Goal: Task Accomplishment & Management: Use online tool/utility

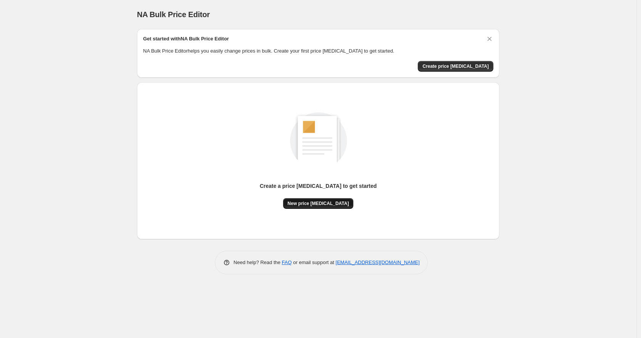
click at [327, 208] on button "New price [MEDICAL_DATA]" at bounding box center [318, 203] width 71 height 11
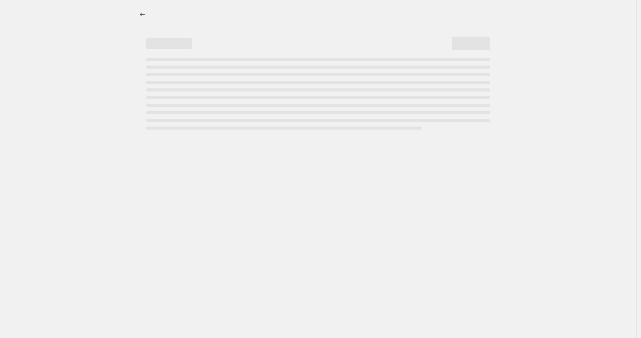
select select "percentage"
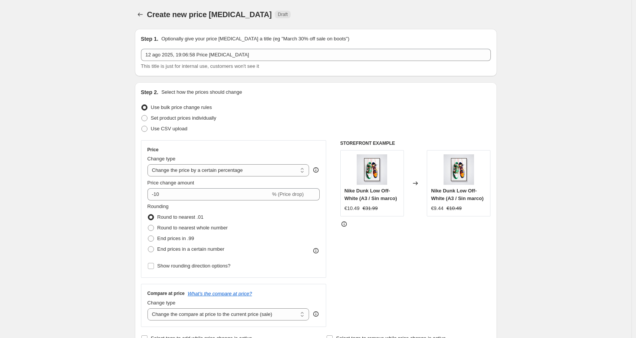
scroll to position [11, 0]
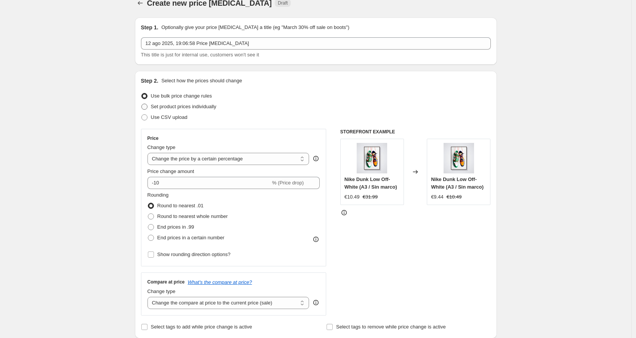
click at [186, 108] on span "Set product prices individually" at bounding box center [184, 107] width 66 height 6
click at [142, 104] on input "Set product prices individually" at bounding box center [141, 104] width 0 height 0
radio input "true"
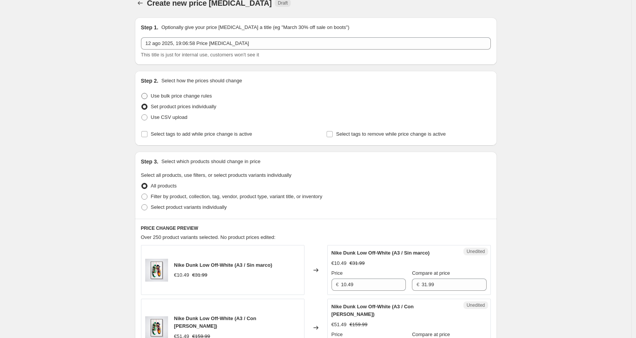
click at [195, 100] on span "Use bulk price change rules" at bounding box center [181, 96] width 61 height 8
click at [142, 93] on input "Use bulk price change rules" at bounding box center [141, 93] width 0 height 0
radio input "true"
select select "percentage"
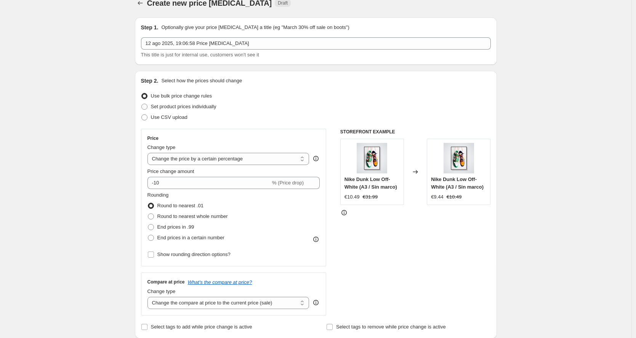
scroll to position [13, 0]
click at [191, 109] on label "Set product prices individually" at bounding box center [178, 105] width 75 height 11
click at [142, 103] on input "Set product prices individually" at bounding box center [141, 102] width 0 height 0
radio input "true"
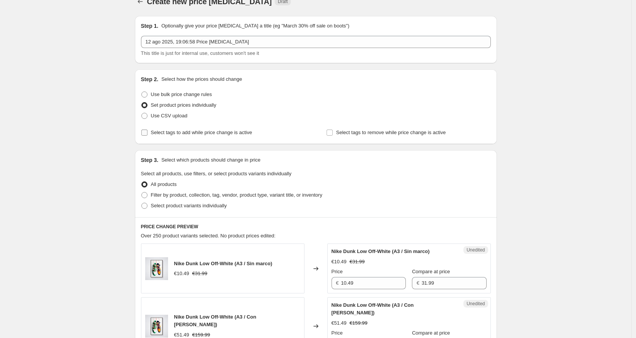
click at [224, 135] on span "Select tags to add while price change is active" at bounding box center [201, 133] width 101 height 6
click at [148, 135] on input "Select tags to add while price change is active" at bounding box center [144, 133] width 6 height 6
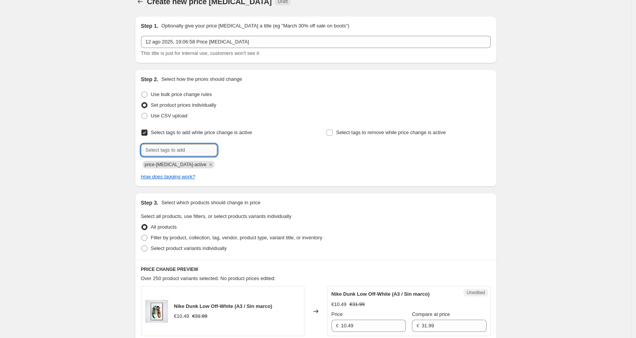
click at [177, 151] on input "text" at bounding box center [179, 150] width 76 height 12
click at [209, 125] on div "Step 2. Select how the prices should change Use bulk price change rules Set pro…" at bounding box center [316, 127] width 350 height 105
click at [212, 135] on span "Select tags to add while price change is active" at bounding box center [201, 133] width 101 height 6
click at [148, 135] on input "Select tags to add while price change is active" at bounding box center [144, 133] width 6 height 6
checkbox input "false"
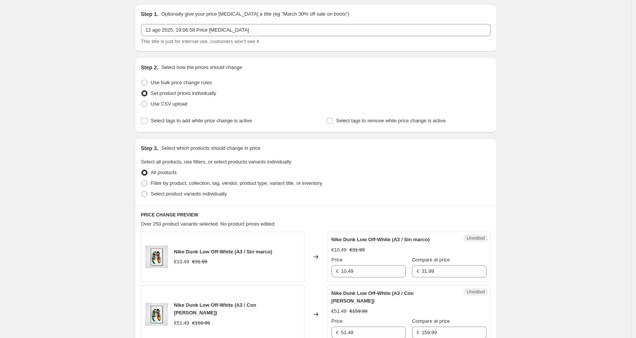
scroll to position [56, 0]
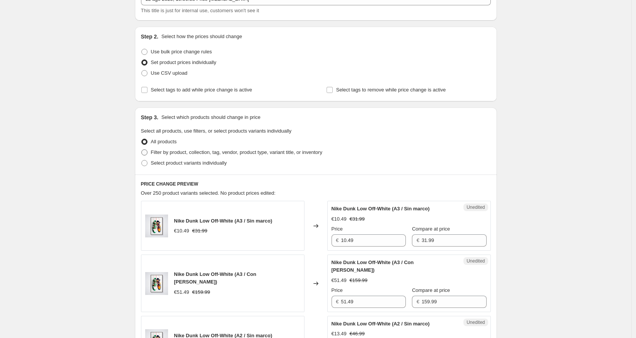
click at [248, 153] on span "Filter by product, collection, tag, vendor, product type, variant title, or inv…" at bounding box center [237, 152] width 172 height 6
click at [142, 150] on input "Filter by product, collection, tag, vendor, product type, variant title, or inv…" at bounding box center [141, 149] width 0 height 0
radio input "true"
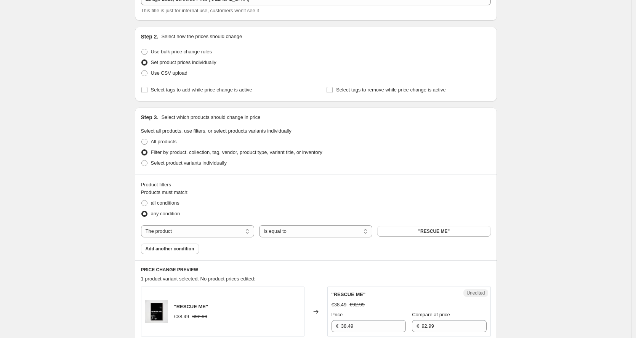
scroll to position [0, 0]
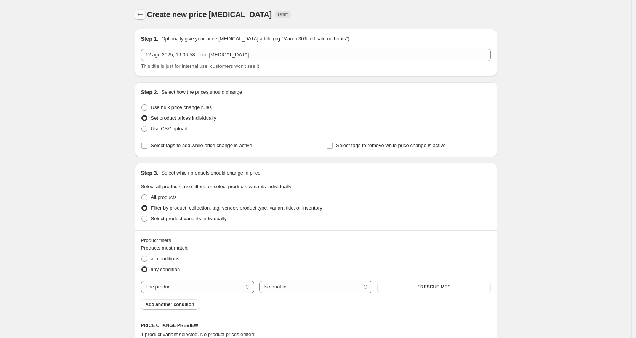
click at [144, 12] on icon "Price change jobs" at bounding box center [140, 15] width 8 height 8
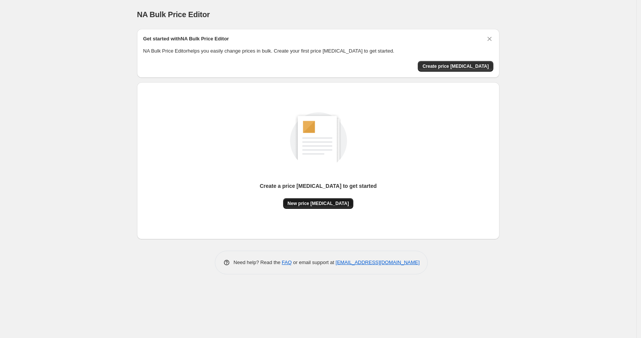
click at [323, 200] on button "New price [MEDICAL_DATA]" at bounding box center [318, 203] width 71 height 11
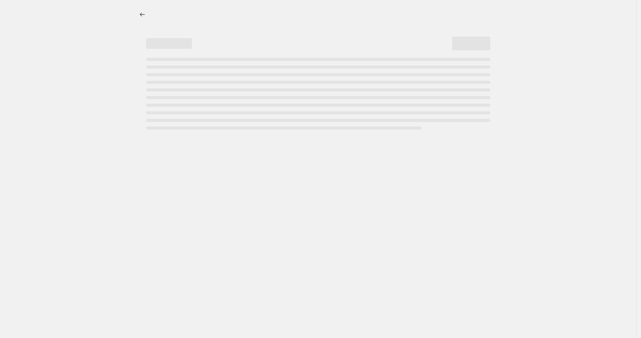
select select "percentage"
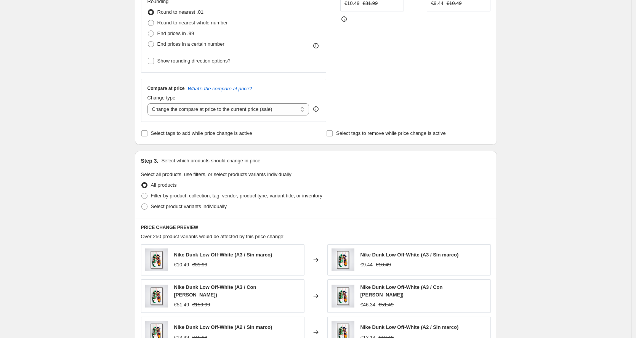
scroll to position [255, 0]
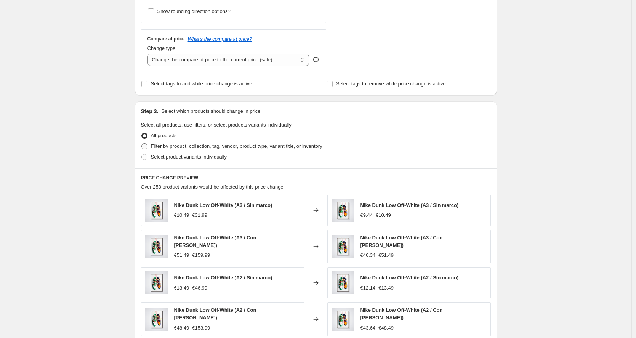
click at [231, 145] on span "Filter by product, collection, tag, vendor, product type, variant title, or inv…" at bounding box center [237, 146] width 172 height 6
click at [142, 144] on input "Filter by product, collection, tag, vendor, product type, variant title, or inv…" at bounding box center [141, 143] width 0 height 0
radio input "true"
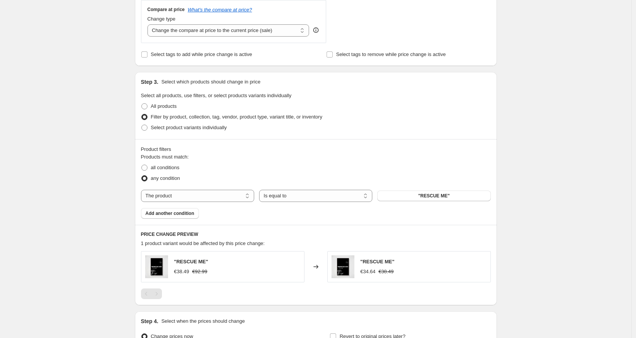
scroll to position [311, 0]
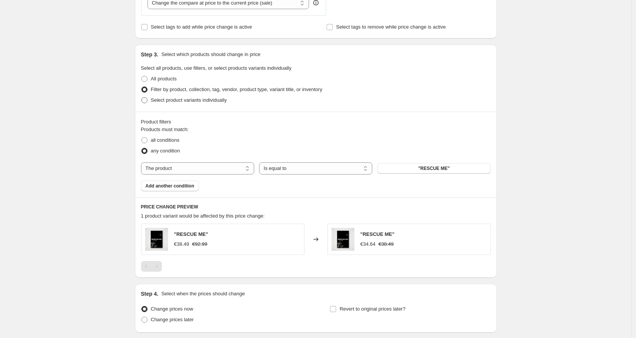
click at [196, 104] on label "Select product variants individually" at bounding box center [184, 100] width 86 height 11
click at [142, 98] on input "Select product variants individually" at bounding box center [141, 97] width 0 height 0
radio input "true"
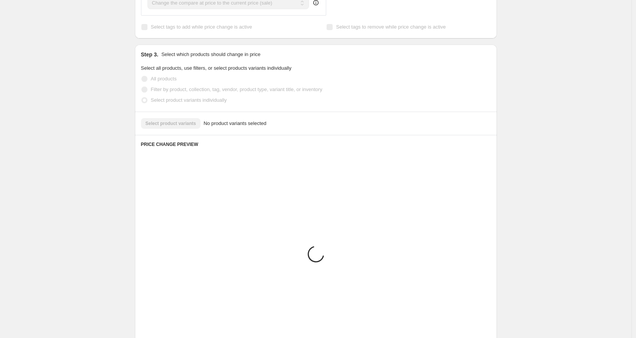
scroll to position [255, 0]
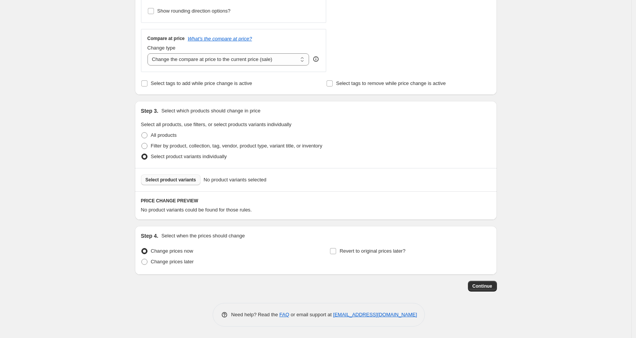
click at [193, 178] on span "Select product variants" at bounding box center [171, 180] width 51 height 6
click at [189, 147] on span "Filter by product, collection, tag, vendor, product type, variant title, or inv…" at bounding box center [237, 146] width 172 height 6
click at [142, 143] on input "Filter by product, collection, tag, vendor, product type, variant title, or inv…" at bounding box center [141, 143] width 0 height 0
radio input "true"
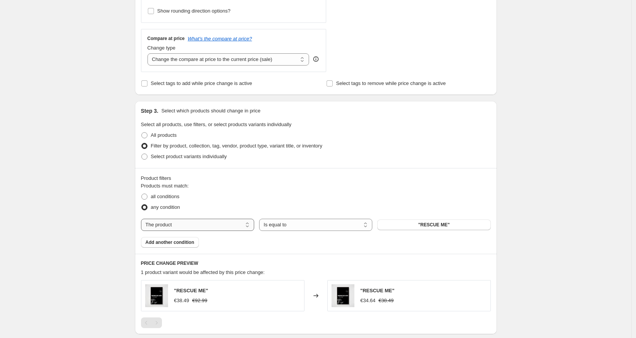
select select "title"
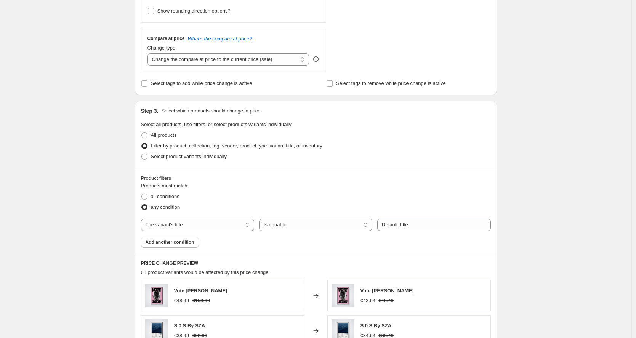
click at [419, 217] on div "Products must match: all conditions any condition The product The product's col…" at bounding box center [316, 215] width 350 height 66
click at [419, 225] on input "Default Title" at bounding box center [433, 225] width 113 height 12
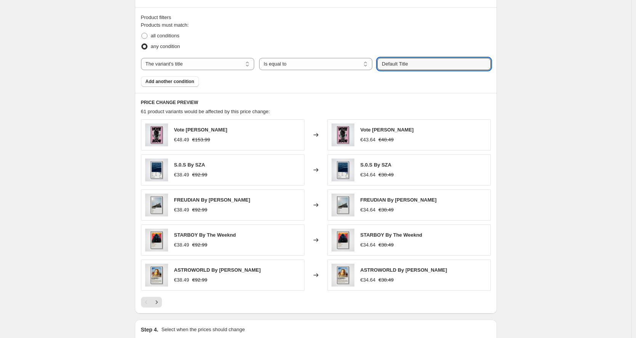
scroll to position [459, 0]
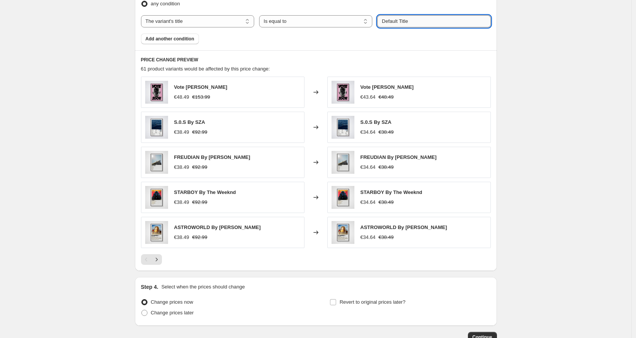
click at [401, 21] on input "Default Title" at bounding box center [433, 21] width 113 height 12
click at [407, 15] on input "Default Title" at bounding box center [433, 21] width 113 height 12
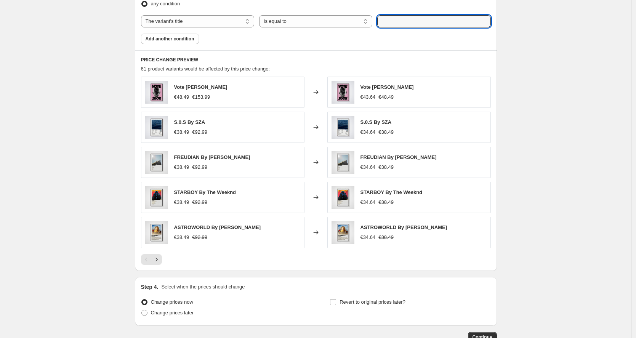
paste input "10X15 CM"
click at [445, 51] on div "PRICE CHANGE PREVIEW 61 product variants would be affected by this price change…" at bounding box center [316, 160] width 362 height 221
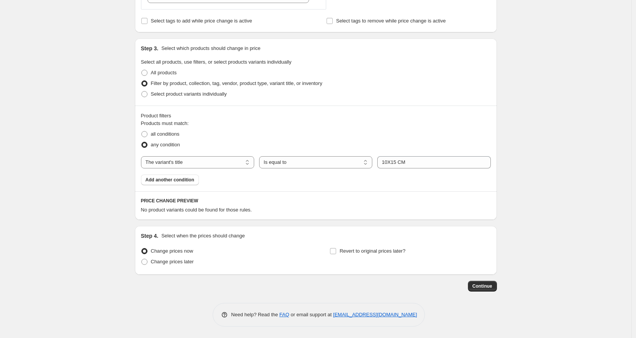
scroll to position [318, 0]
click at [429, 160] on input "10X15 CM" at bounding box center [433, 162] width 113 height 12
paste input "Sin Marco,"
type input "10X15 CM, Sin Marco,"
select select "contains"
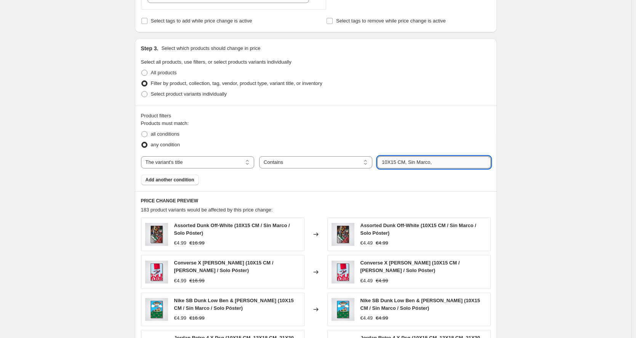
click at [455, 158] on input "10X15 CM, Sin Marco," at bounding box center [433, 162] width 113 height 12
click at [449, 159] on input "10X15 CM, Sin Marco," at bounding box center [433, 162] width 113 height 12
paste input "Solo Póster,"
type input "10X15 CM, Sin Marco, Solo Póster"
click at [189, 128] on legend "Products must match:" at bounding box center [165, 124] width 48 height 9
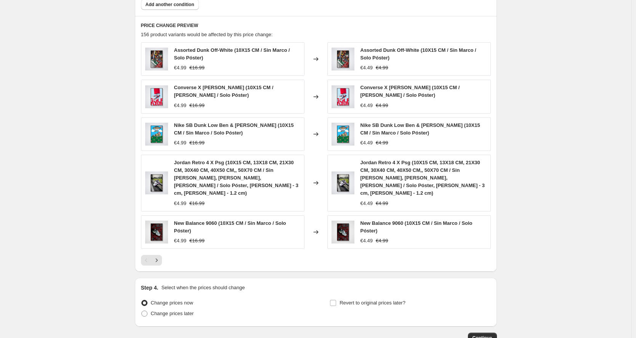
scroll to position [435, 0]
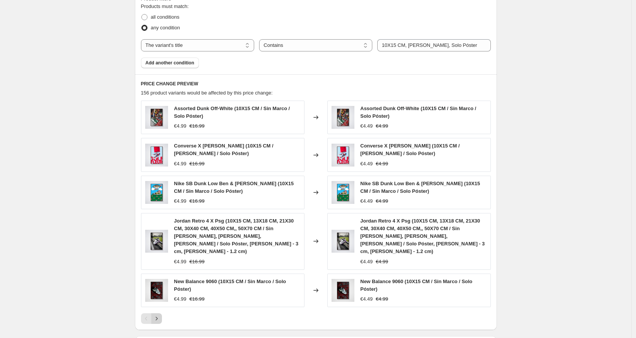
click at [161, 315] on icon "Next" at bounding box center [157, 319] width 8 height 8
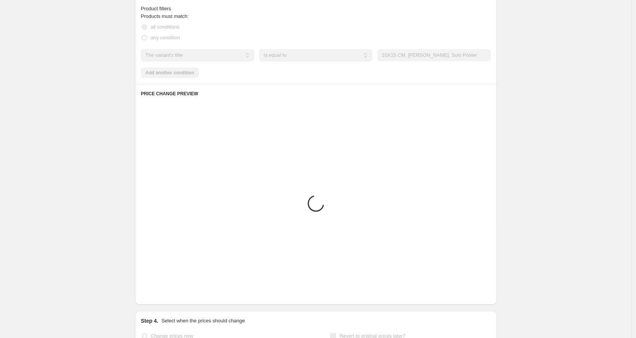
scroll to position [318, 0]
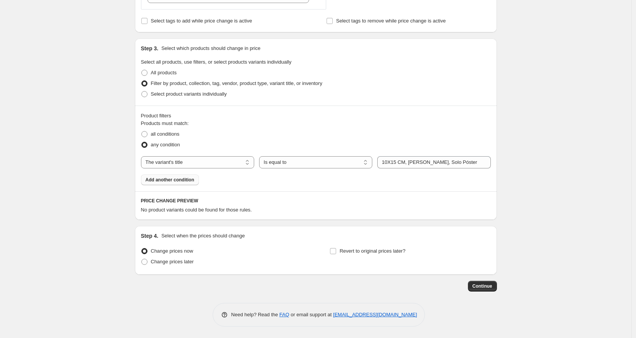
click at [186, 183] on span "Add another condition" at bounding box center [170, 180] width 49 height 6
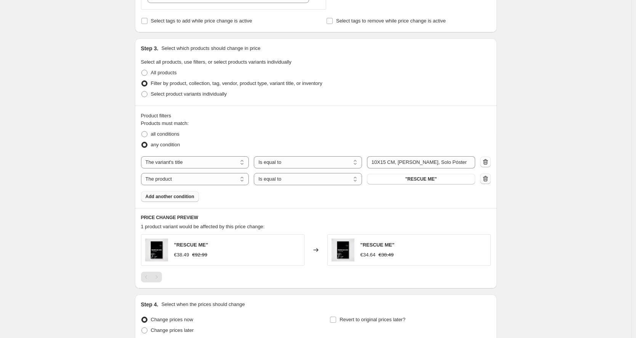
click at [488, 180] on icon "button" at bounding box center [486, 179] width 8 height 8
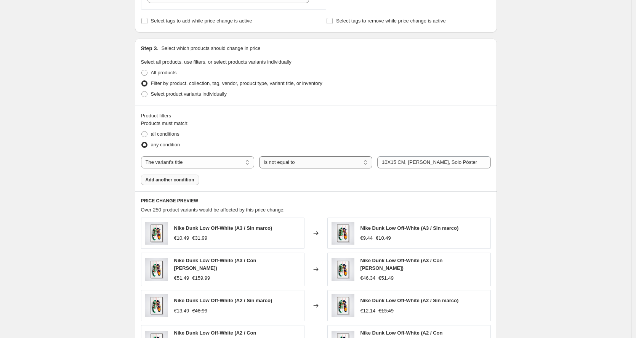
select select "contains"
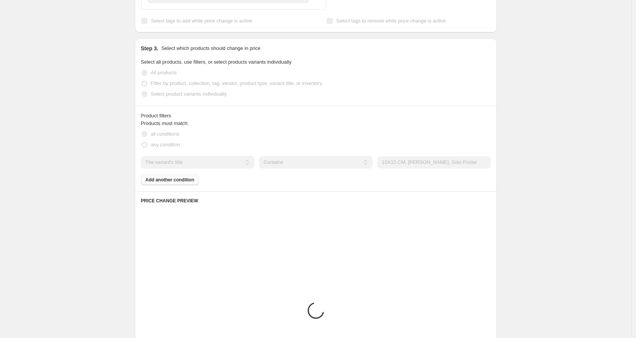
scroll to position [365, 0]
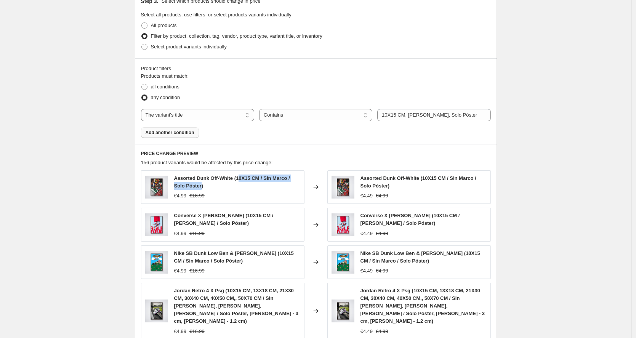
drag, startPoint x: 243, startPoint y: 179, endPoint x: 205, endPoint y: 186, distance: 38.7
click at [205, 186] on span "Assorted Dunk Off-White (10X15 CM / Sin Marco / Solo Póster)" at bounding box center [232, 181] width 116 height 13
click at [252, 175] on div "Assorted Dunk Off-White (10X15 CM / Sin Marco / Solo Póster)" at bounding box center [237, 182] width 126 height 15
drag, startPoint x: 247, startPoint y: 184, endPoint x: 205, endPoint y: 186, distance: 42.4
click at [205, 186] on span "Assorted Dunk Off-White (10X15 CM / Sin Marco / Solo Póster)" at bounding box center [232, 181] width 116 height 13
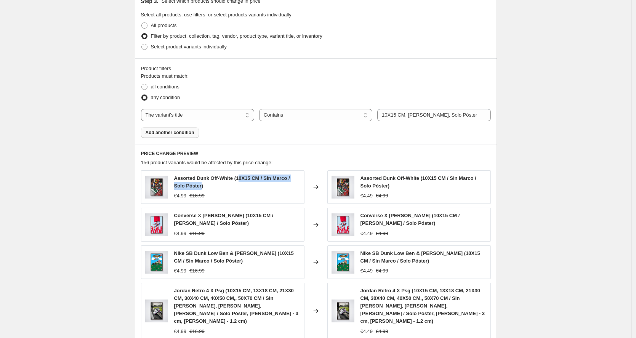
copy span "0X15 CM / [PERSON_NAME] / Solo Póster"
click at [408, 111] on input "10X15 CM, Sin Marco, Solo Póster" at bounding box center [433, 115] width 113 height 12
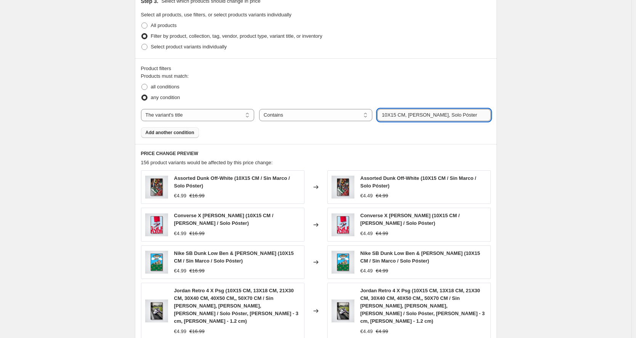
paste input "0X15 CM / Sin Marco /"
type input "0X15 CM / [PERSON_NAME] / Solo Póster"
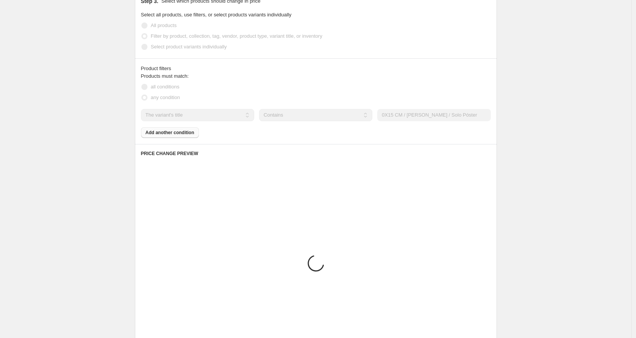
scroll to position [318, 0]
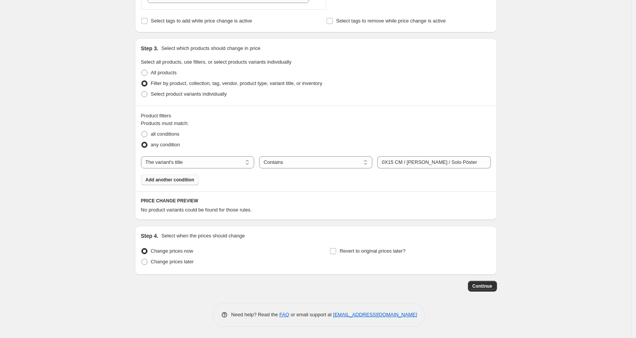
select select "equal"
click at [384, 162] on input "0X15 CM / [PERSON_NAME] / Solo Póster" at bounding box center [433, 162] width 113 height 12
type input "10X15 CM / Sin Marco / Solo Póster"
click at [526, 159] on div "Create new price change job. This page is ready Create new price change job Dra…" at bounding box center [316, 10] width 632 height 656
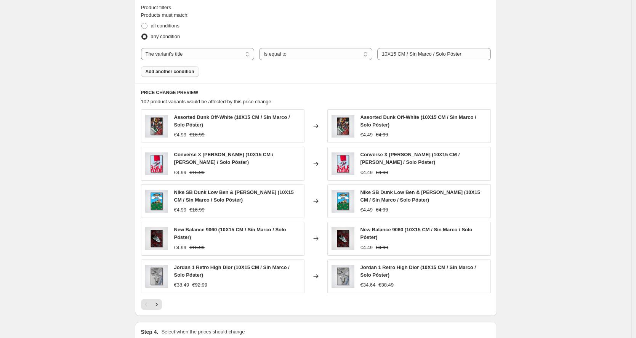
scroll to position [446, 0]
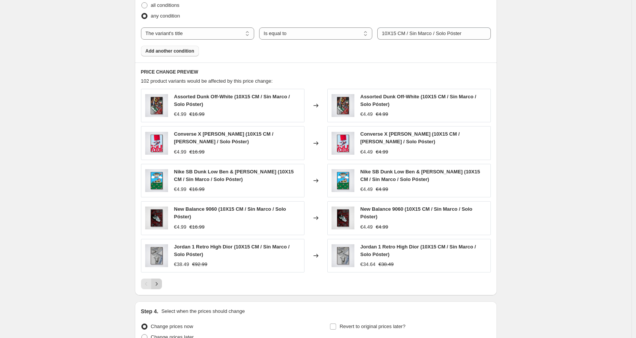
click at [158, 284] on icon "Next" at bounding box center [157, 284] width 8 height 8
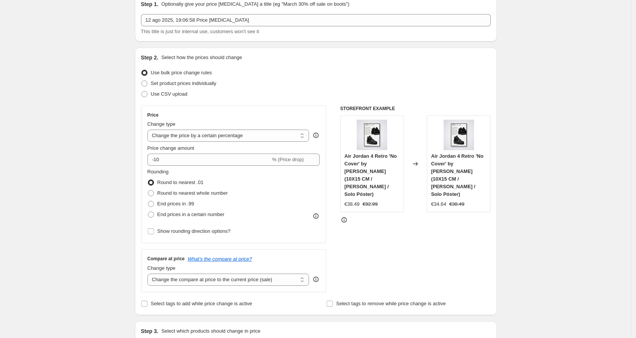
scroll to position [0, 0]
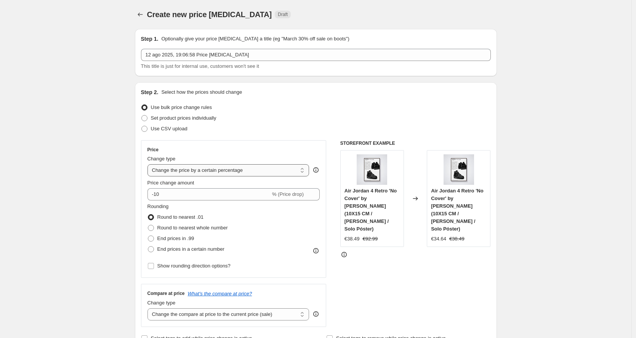
select select "to"
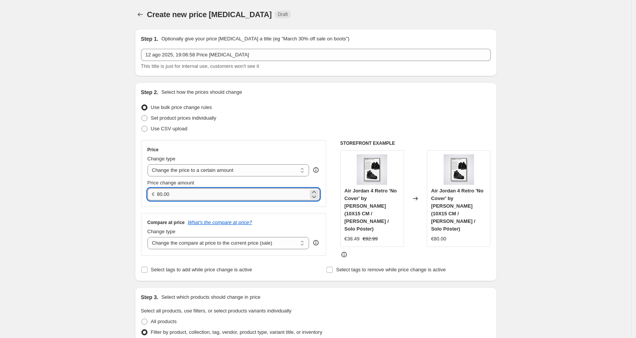
click at [218, 192] on input "80.00" at bounding box center [232, 194] width 151 height 12
type input "3.99"
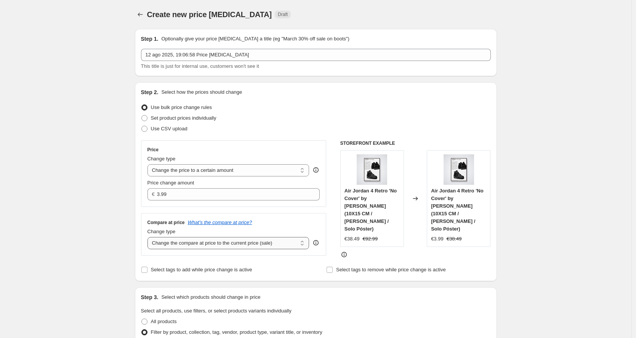
select select "to"
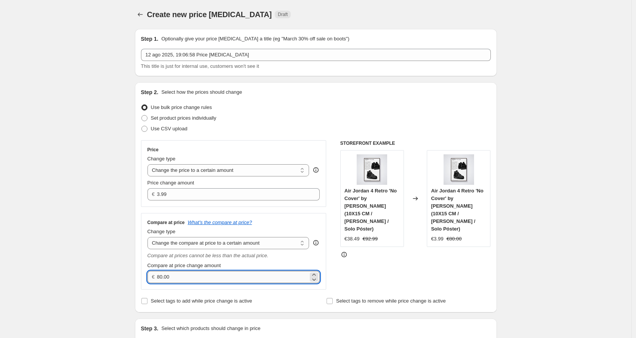
click at [241, 278] on input "80.00" at bounding box center [232, 277] width 151 height 12
type input "9.99"
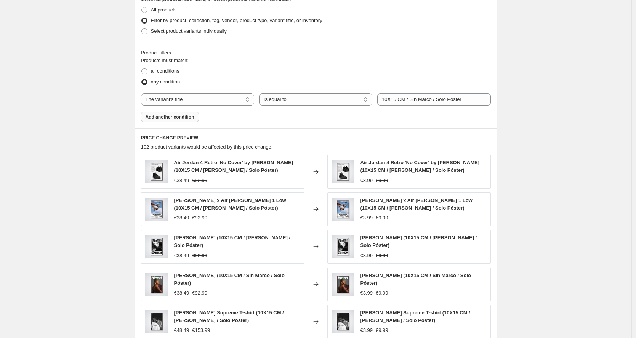
scroll to position [331, 0]
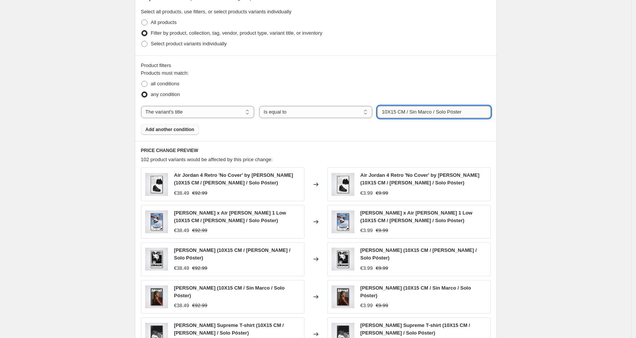
click at [417, 109] on input "10X15 CM / Sin Marco / Solo Póster" at bounding box center [433, 112] width 113 height 12
click at [530, 136] on div "Create new price change job. This page is ready Create new price change job Dra…" at bounding box center [316, 80] width 632 height 823
click at [442, 106] on input "10X15 CM / Sin Marco / Solo Póster" at bounding box center [433, 112] width 113 height 12
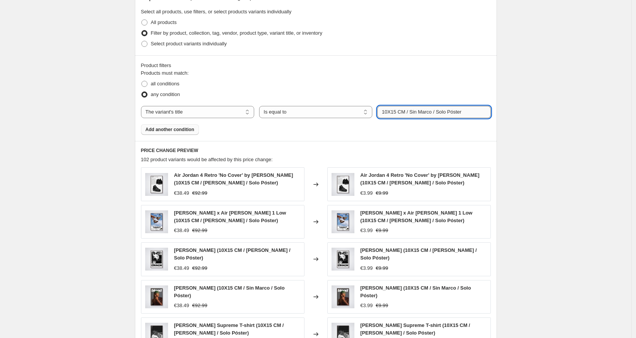
click at [442, 106] on input "10X15 CM / Sin Marco / Solo Póster" at bounding box center [433, 112] width 113 height 12
click at [501, 108] on div "Create new price change job. This page is ready Create new price change job Dra…" at bounding box center [316, 80] width 380 height 823
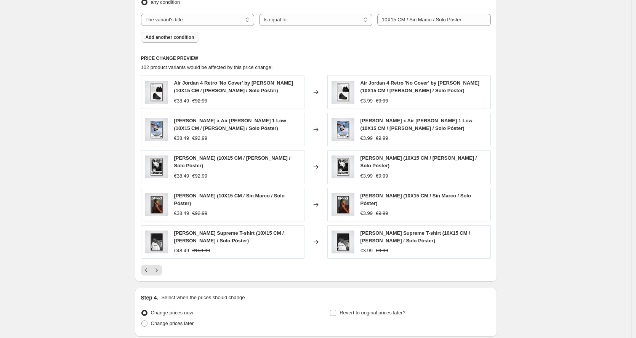
scroll to position [480, 0]
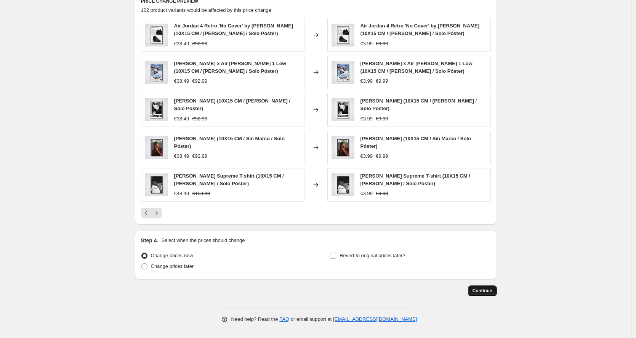
click at [472, 286] on button "Continue" at bounding box center [482, 291] width 29 height 11
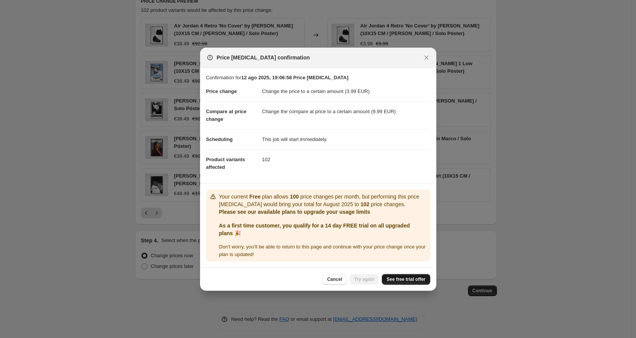
click at [396, 281] on span "See free trial offer" at bounding box center [406, 279] width 39 height 6
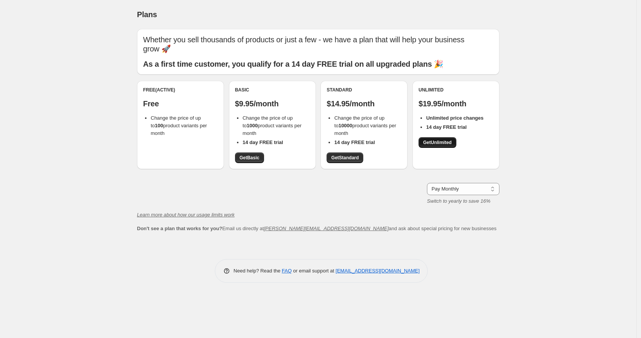
click at [444, 137] on link "Get Unlimited" at bounding box center [437, 142] width 38 height 11
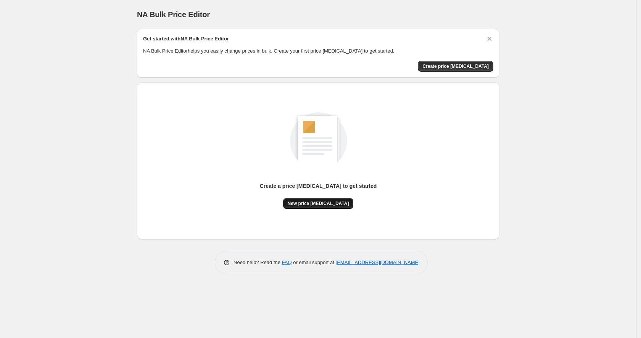
click at [321, 200] on button "New price [MEDICAL_DATA]" at bounding box center [318, 203] width 71 height 11
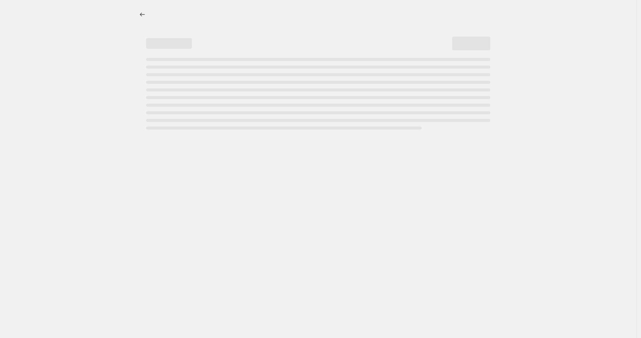
select select "percentage"
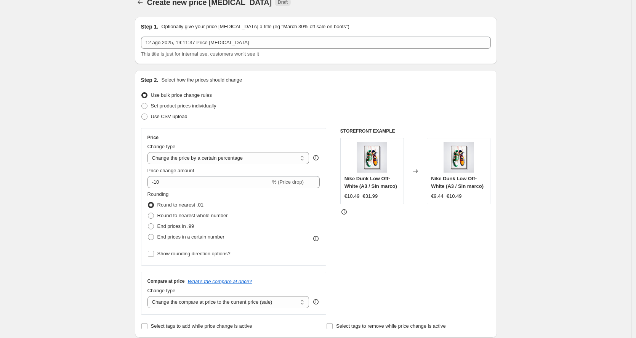
scroll to position [25, 0]
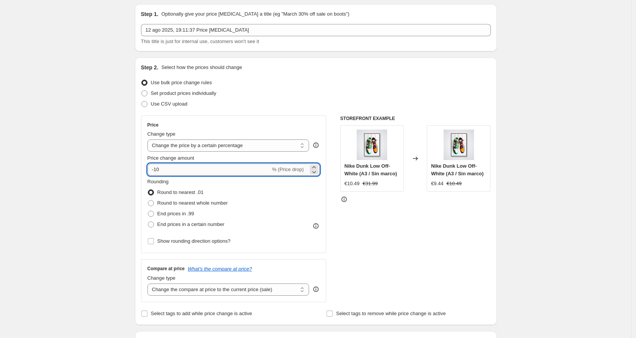
click at [210, 171] on input "-10" at bounding box center [209, 170] width 123 height 12
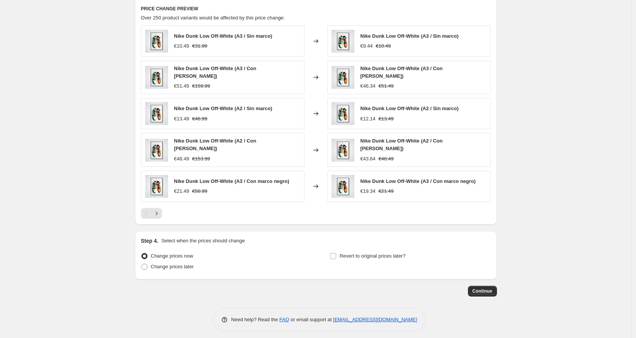
scroll to position [359, 0]
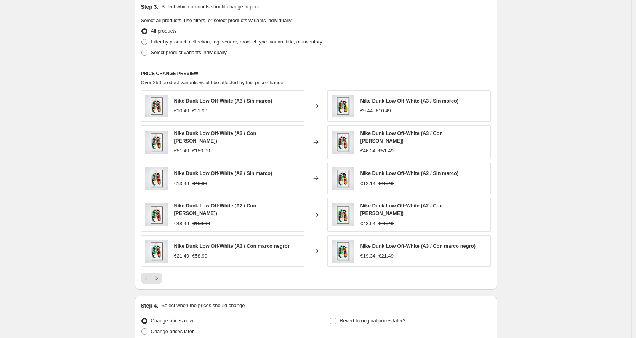
click at [194, 42] on span "Filter by product, collection, tag, vendor, product type, variant title, or inv…" at bounding box center [237, 42] width 172 height 6
click at [142, 39] on input "Filter by product, collection, tag, vendor, product type, variant title, or inv…" at bounding box center [141, 39] width 0 height 0
radio input "true"
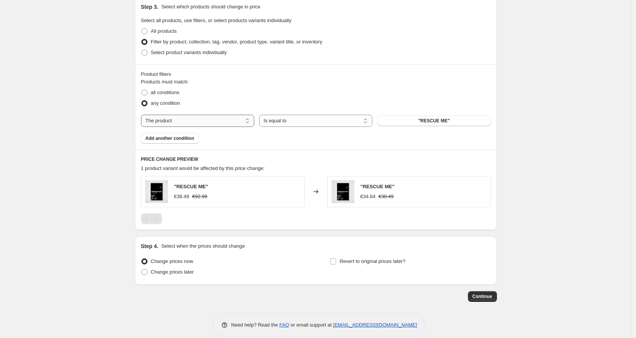
select select "title"
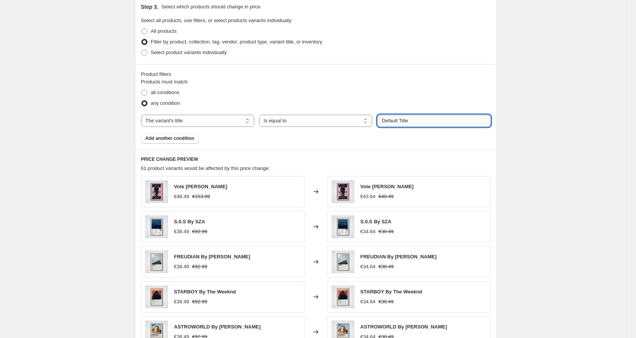
click at [420, 120] on input "Default Title" at bounding box center [433, 121] width 113 height 12
paste input "10X15 CM / Sin Marco / Solo Póster"
type input "10X15 CM / Sin Marco / Solo Póster"
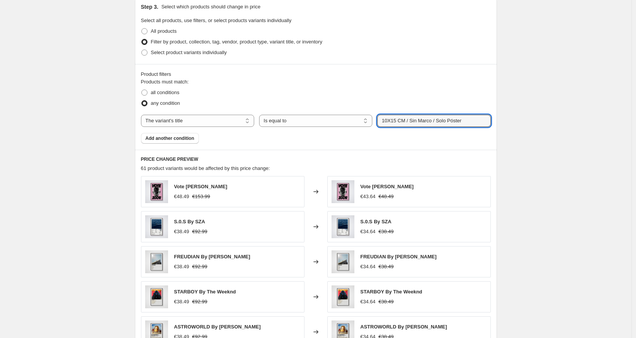
click at [592, 100] on div "Create new price [MEDICAL_DATA]. This page is ready Create new price [MEDICAL_D…" at bounding box center [316, 65] width 632 height 848
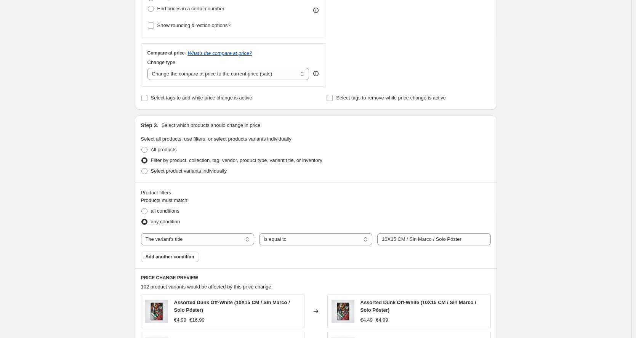
scroll to position [229, 0]
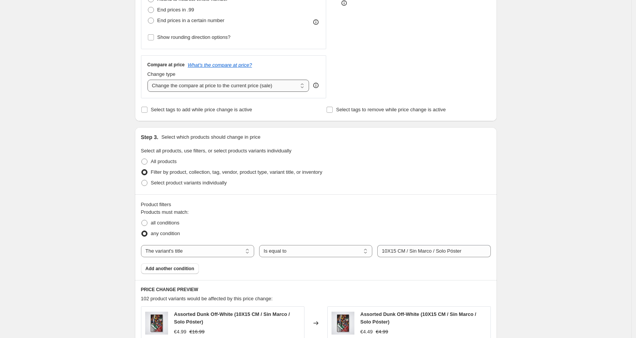
select select "to"
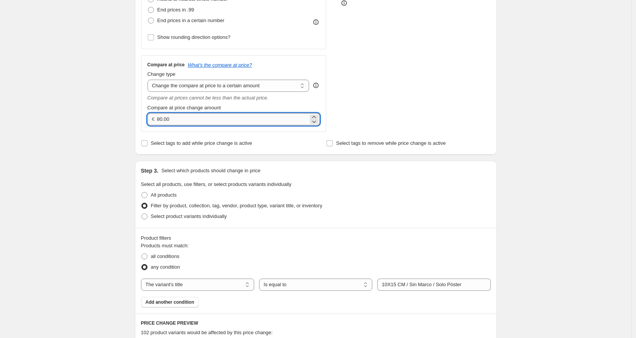
click at [201, 123] on input "80.00" at bounding box center [232, 119] width 151 height 12
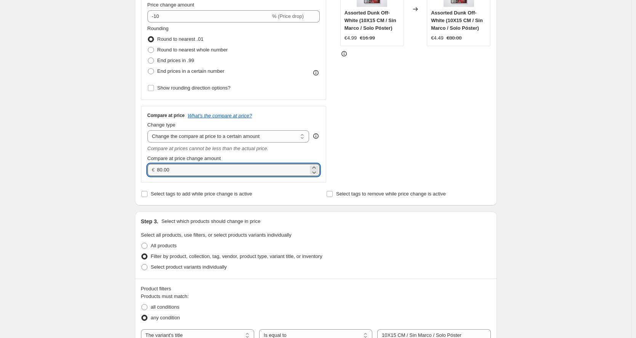
scroll to position [108, 0]
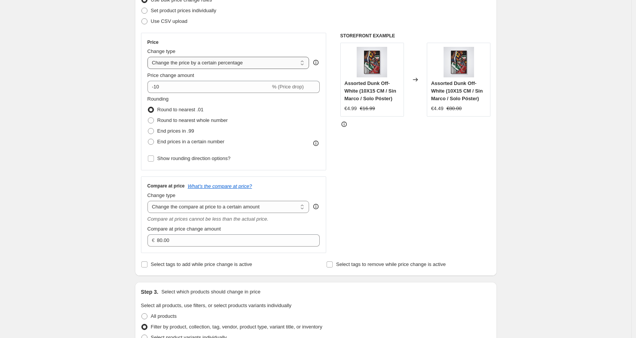
select select "by"
type input "-10.00"
select select "to"
type input "80.00"
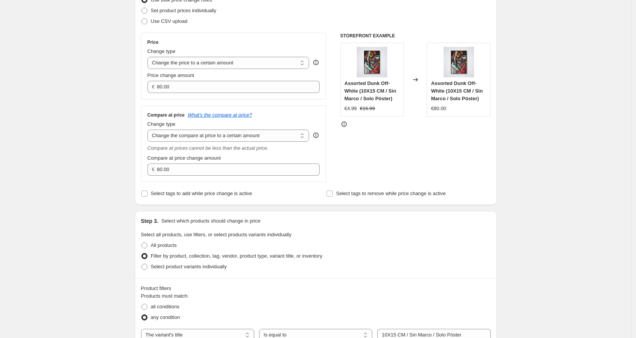
click at [214, 79] on div "Price change amount" at bounding box center [234, 76] width 173 height 8
click at [182, 94] on div "Price Change type Change the price to a certain amount Change the price by a ce…" at bounding box center [234, 66] width 186 height 67
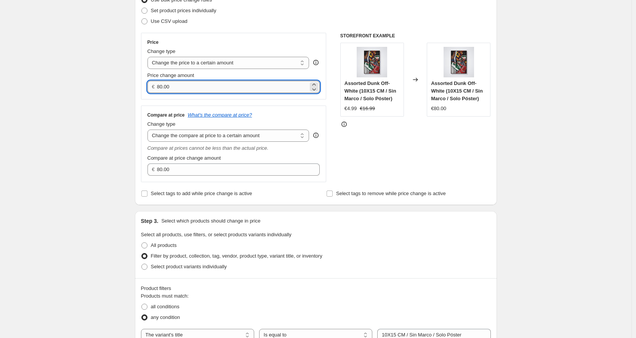
click at [192, 85] on input "80.00" at bounding box center [232, 87] width 151 height 12
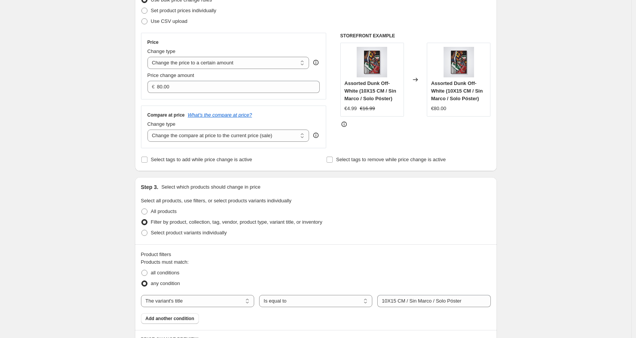
click at [236, 146] on div "Compare at price What's the compare at price? Change type Change the compare at…" at bounding box center [234, 127] width 186 height 43
select select "to"
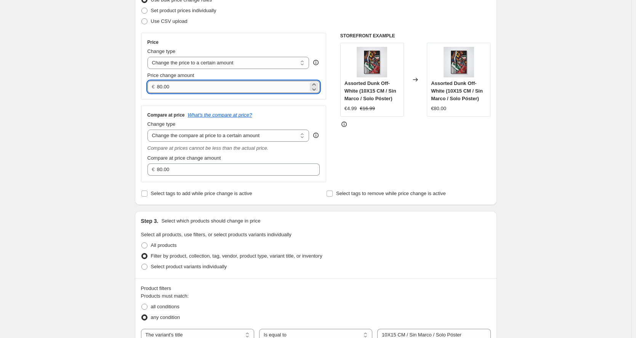
click at [189, 88] on input "80.00" at bounding box center [232, 87] width 151 height 12
type input "3.99"
click at [110, 131] on div "Create new price [MEDICAL_DATA]. This page is ready Create new price [MEDICAL_D…" at bounding box center [316, 303] width 632 height 823
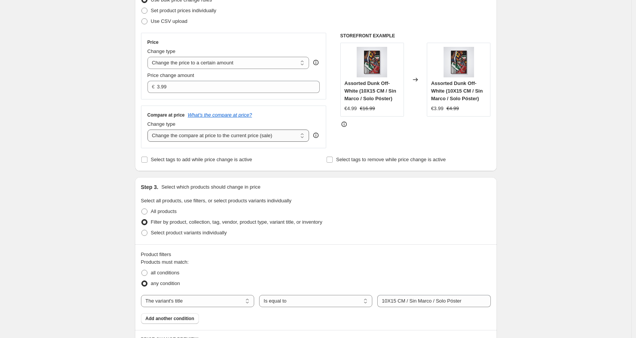
select select "to"
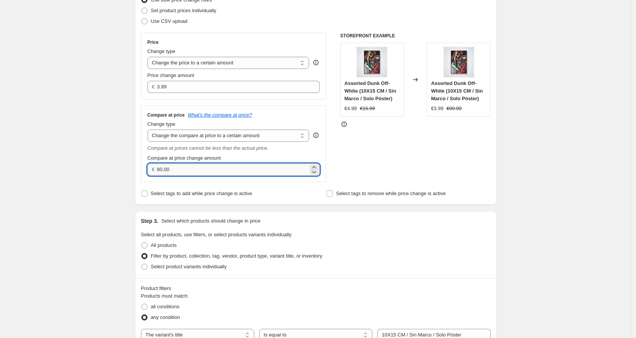
click at [198, 167] on input "80.00" at bounding box center [232, 170] width 151 height 12
type input "9.99"
click at [72, 167] on div "Create new price [MEDICAL_DATA]. This page is ready Create new price [MEDICAL_D…" at bounding box center [316, 303] width 632 height 823
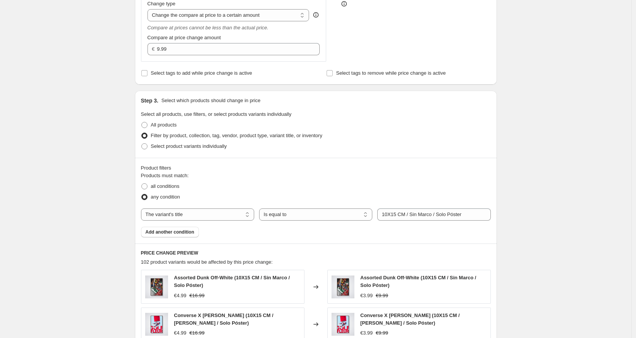
scroll to position [0, 0]
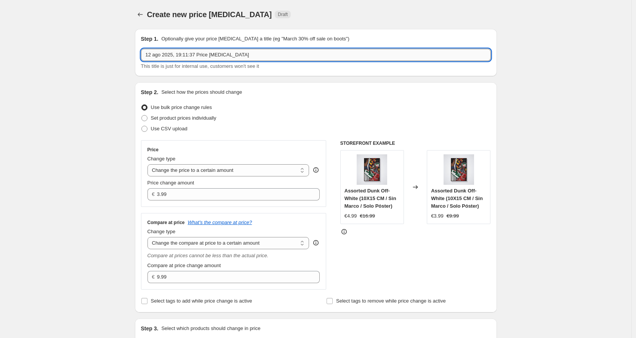
click at [290, 56] on input "12 ago 2025, 19:11:37 Price [MEDICAL_DATA]" at bounding box center [316, 55] width 350 height 12
paste input "0X15 CM / [PERSON_NAME] / Solo Póster"
type input "10X15 CM / Sin Marco / Solo Póster"
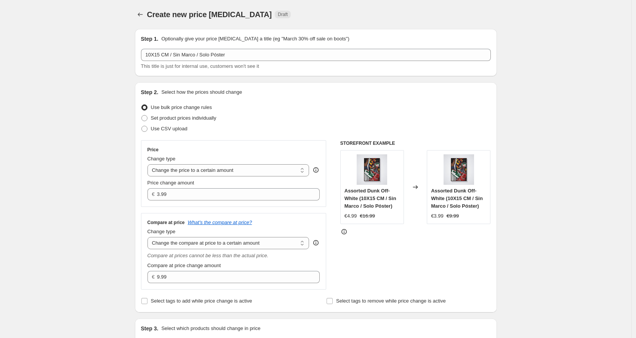
click at [298, 102] on div "Step 2. Select how the prices should change Use bulk price change rules Set pro…" at bounding box center [316, 197] width 350 height 218
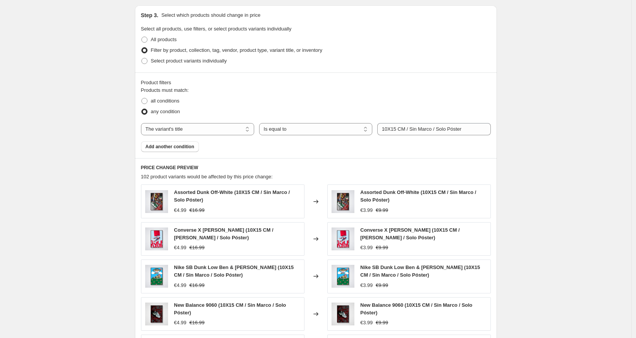
scroll to position [485, 0]
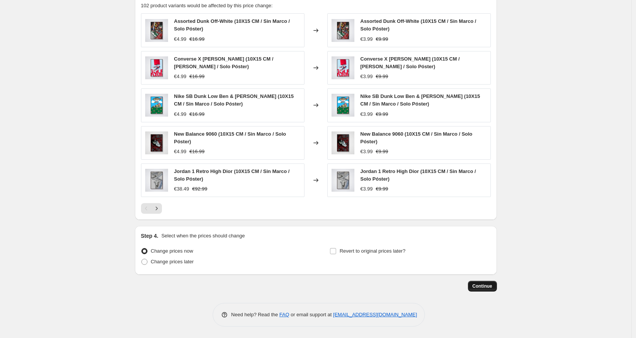
click at [488, 284] on span "Continue" at bounding box center [483, 286] width 20 height 6
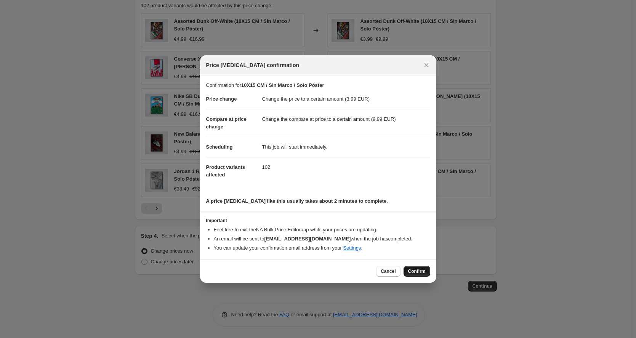
click at [408, 270] on span "Confirm" at bounding box center [417, 271] width 18 height 6
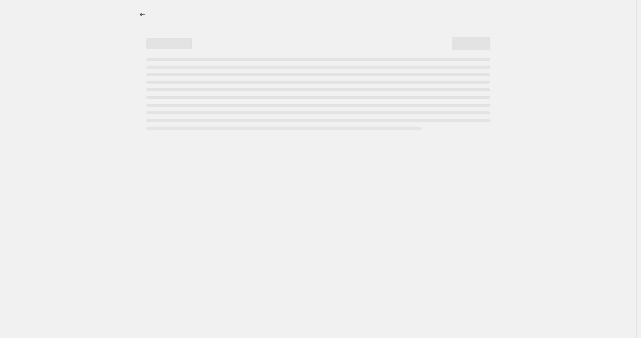
select select "to"
select select "title"
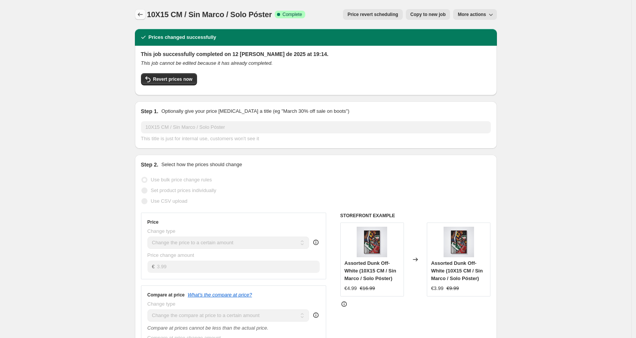
click at [143, 17] on icon "Price change jobs" at bounding box center [140, 15] width 8 height 8
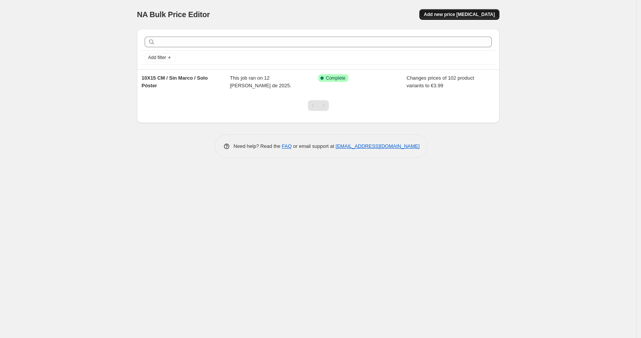
click at [468, 12] on span "Add new price [MEDICAL_DATA]" at bounding box center [459, 14] width 71 height 6
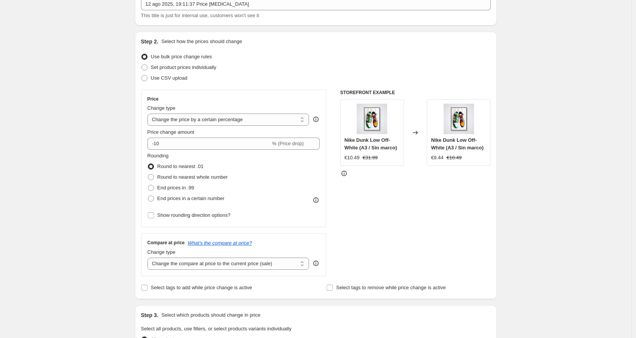
scroll to position [66, 0]
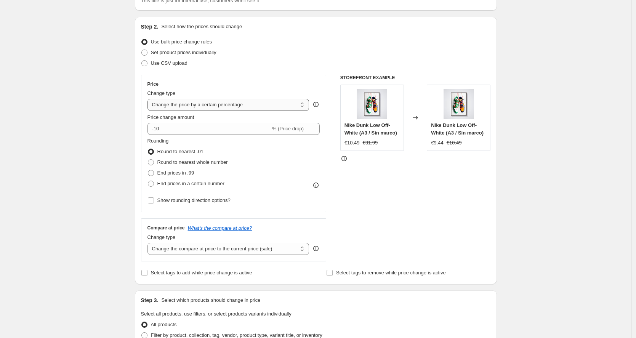
select select "to"
type input "80.00"
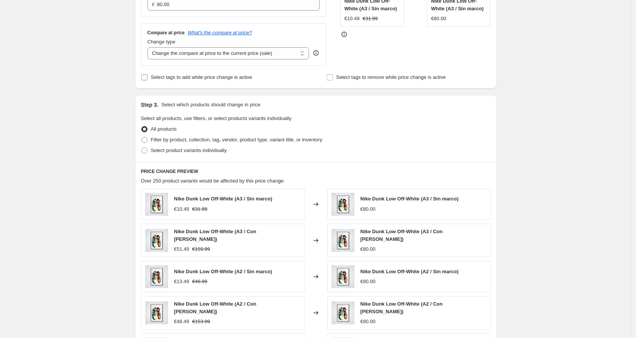
scroll to position [175, 0]
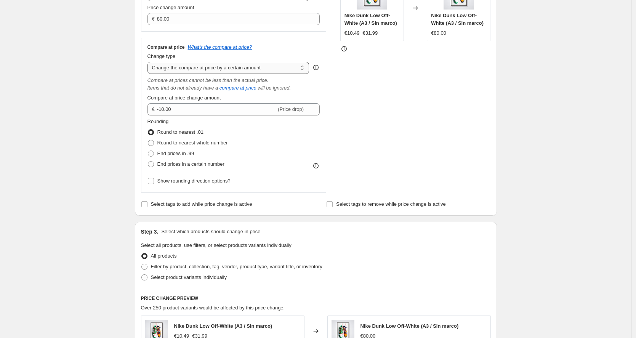
select select "to"
type input "80.00"
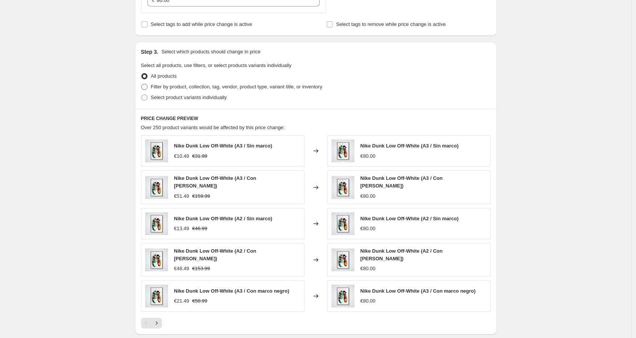
scroll to position [279, 0]
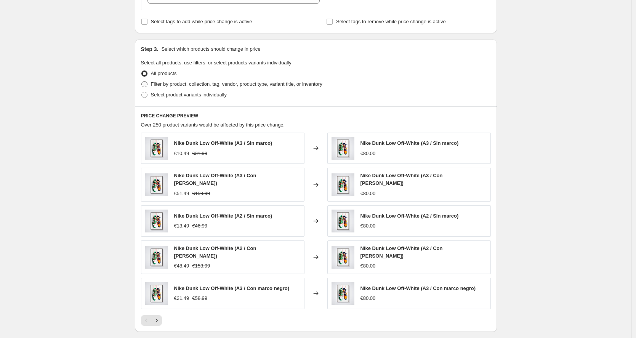
click at [177, 85] on span "Filter by product, collection, tag, vendor, product type, variant title, or inv…" at bounding box center [237, 84] width 172 height 6
click at [142, 82] on input "Filter by product, collection, tag, vendor, product type, variant title, or inv…" at bounding box center [141, 81] width 0 height 0
radio input "true"
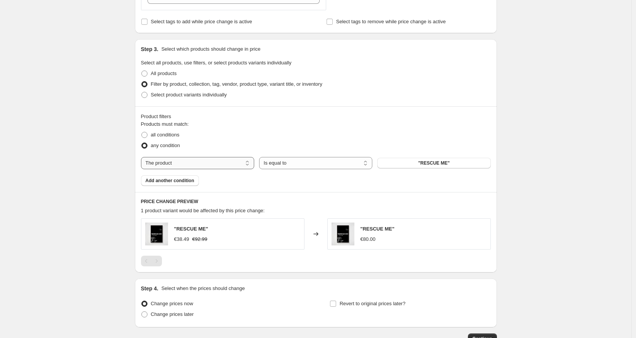
select select "title"
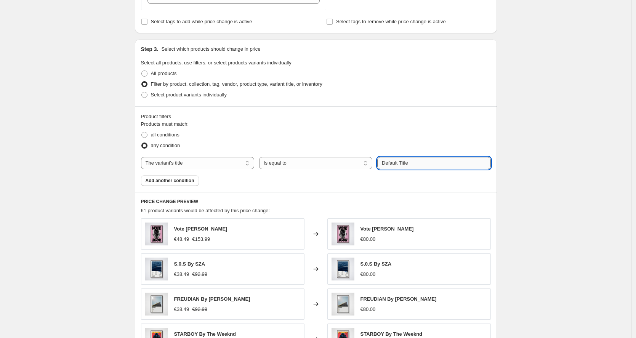
click at [409, 163] on input "Default Title" at bounding box center [433, 163] width 113 height 12
paste input "10X15 CM / Sin Marco / Solo Póster"
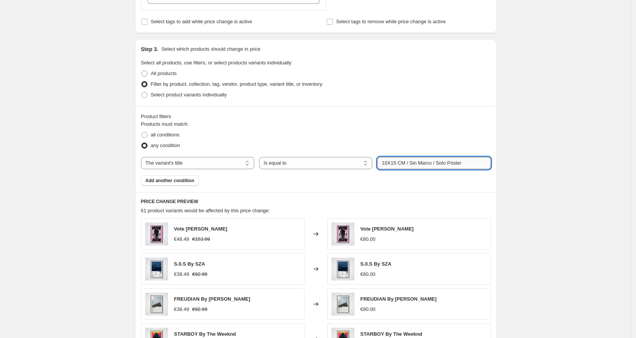
click at [389, 162] on input "10X15 CM / Sin Marco / Solo Póster" at bounding box center [433, 163] width 113 height 12
type input "13X18 CM / Sin Marco / Solo Póster"
click at [527, 178] on div "Create new price [MEDICAL_DATA]. This page is ready Create new price [MEDICAL_D…" at bounding box center [316, 126] width 632 height 811
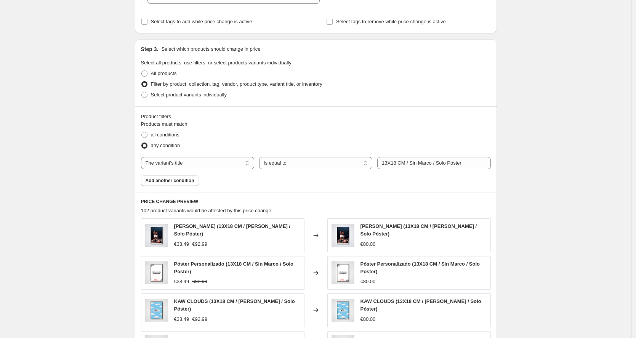
click at [555, 147] on div "Create new price [MEDICAL_DATA]. This page is ready Create new price [MEDICAL_D…" at bounding box center [316, 130] width 632 height 818
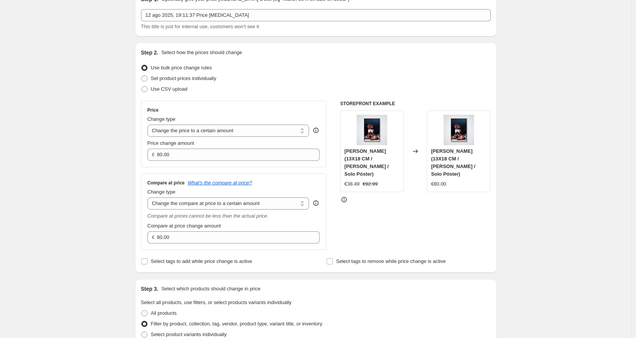
scroll to position [0, 0]
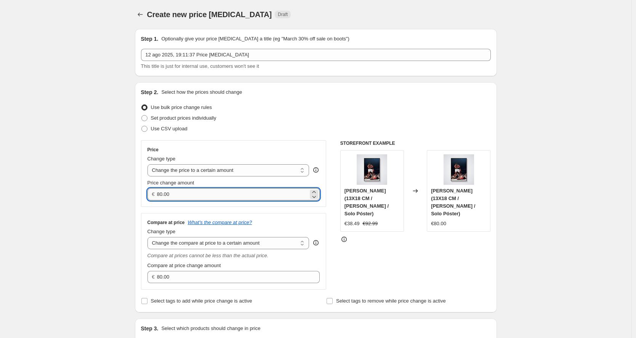
click at [196, 193] on input "80.00" at bounding box center [232, 194] width 151 height 12
type input "4.99"
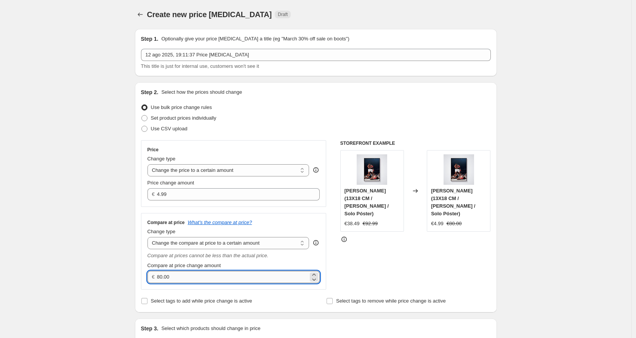
click at [211, 274] on input "80.00" at bounding box center [232, 277] width 151 height 12
type input "11.99"
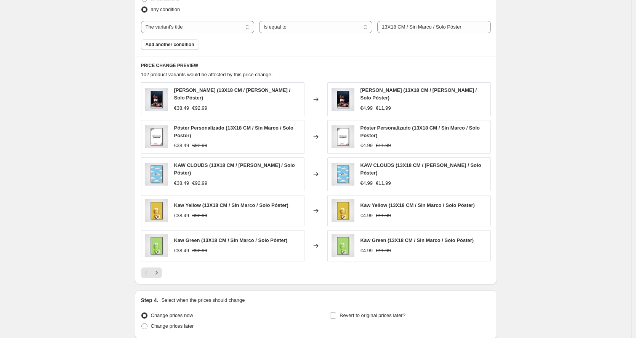
scroll to position [475, 0]
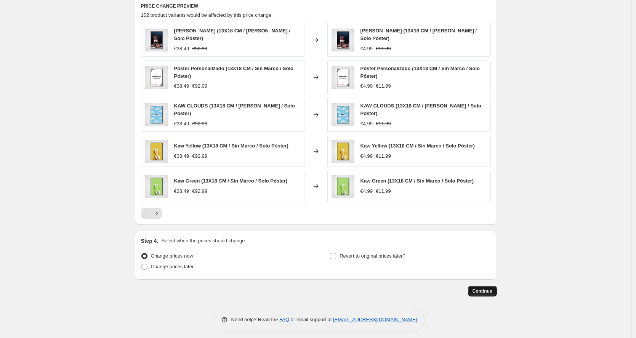
click at [479, 288] on span "Continue" at bounding box center [483, 291] width 20 height 6
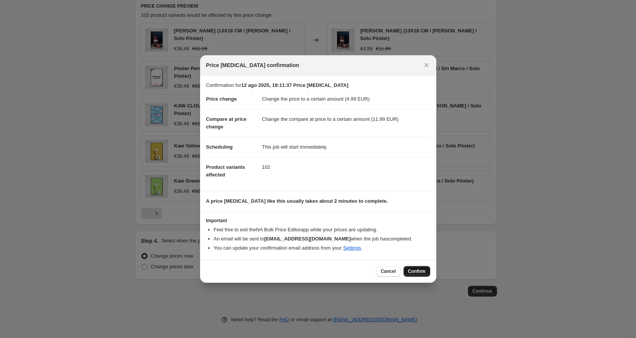
click at [417, 274] on span "Confirm" at bounding box center [417, 271] width 18 height 6
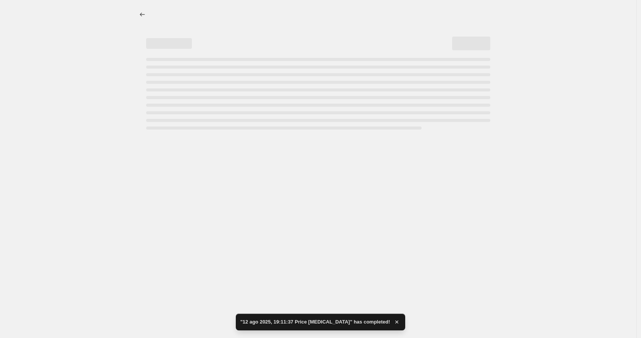
select select "to"
select select "title"
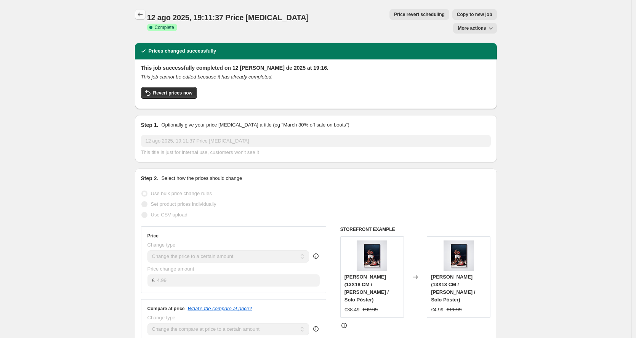
click at [141, 10] on button "Price change jobs" at bounding box center [140, 14] width 11 height 11
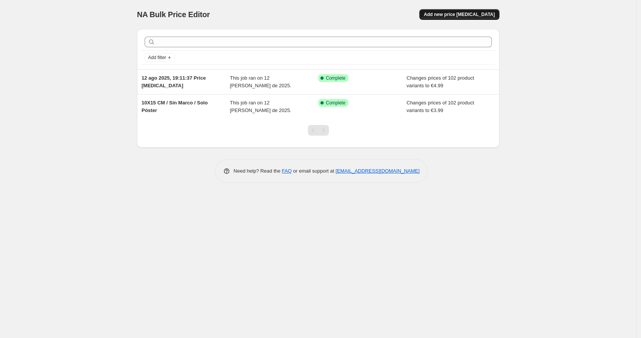
click at [466, 14] on span "Add new price [MEDICAL_DATA]" at bounding box center [459, 14] width 71 height 6
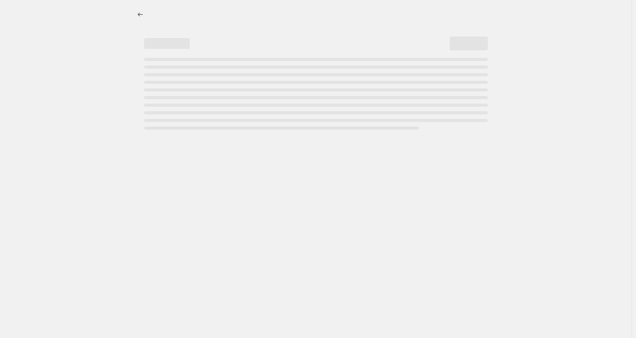
select select "percentage"
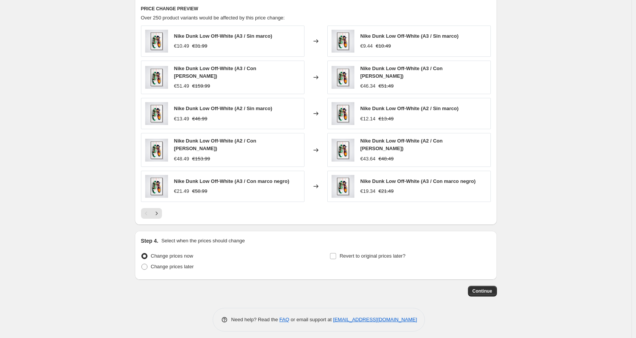
scroll to position [291, 0]
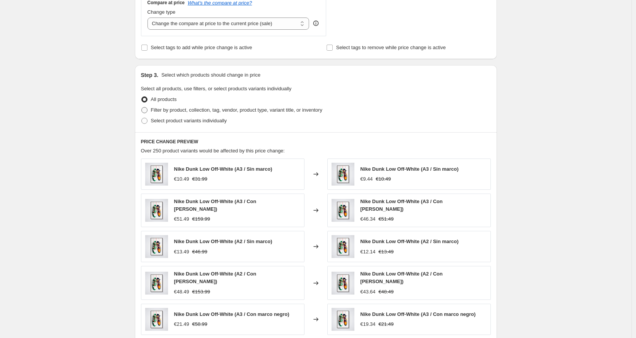
click at [189, 108] on span "Filter by product, collection, tag, vendor, product type, variant title, or inv…" at bounding box center [237, 110] width 172 height 6
click at [142, 108] on input "Filter by product, collection, tag, vendor, product type, variant title, or inv…" at bounding box center [141, 107] width 0 height 0
radio input "true"
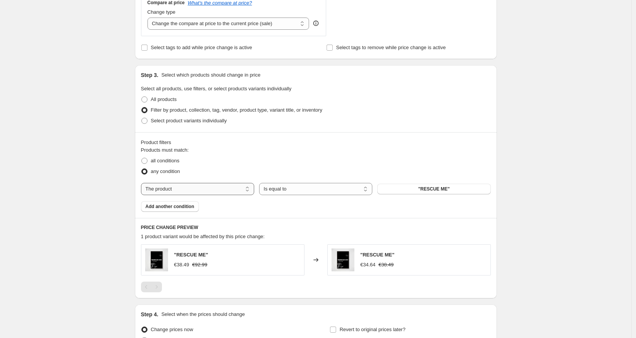
select select "title"
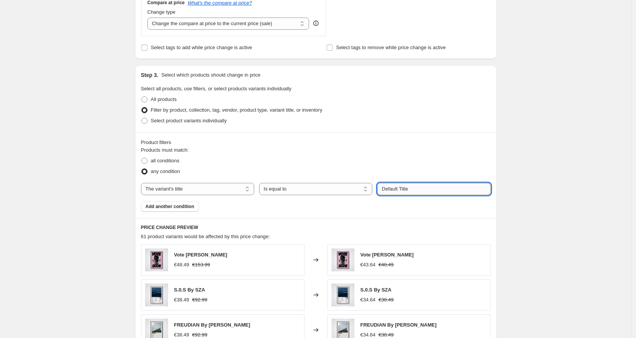
click at [408, 189] on input "Default Title" at bounding box center [433, 189] width 113 height 12
paste input "10X15 CM / Sin Marco / Solo Póster"
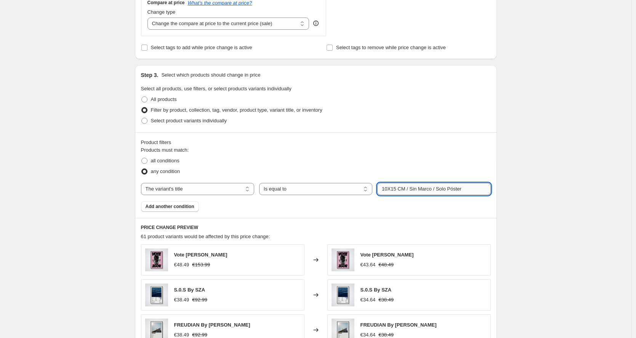
click at [390, 187] on input "10X15 CM / Sin Marco / Solo Póster" at bounding box center [433, 189] width 113 height 12
click at [395, 189] on input "10X15 CM / Sin Marco / Solo Póster" at bounding box center [433, 189] width 113 height 12
type input "21X30 CM / Sin Marco / Solo Póster"
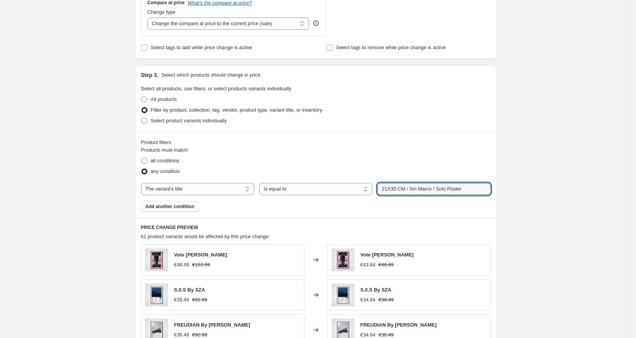
click at [568, 160] on div "Create new price [MEDICAL_DATA]. This page is ready Create new price [MEDICAL_D…" at bounding box center [316, 133] width 632 height 848
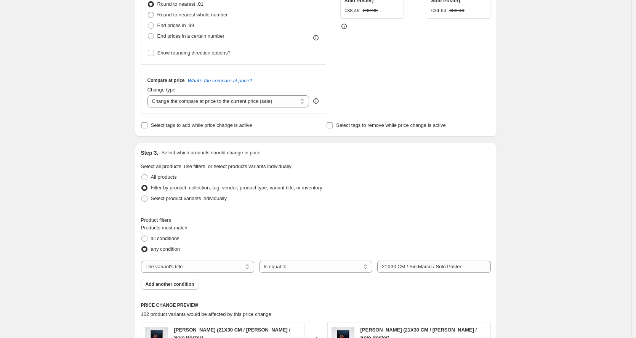
scroll to position [50, 0]
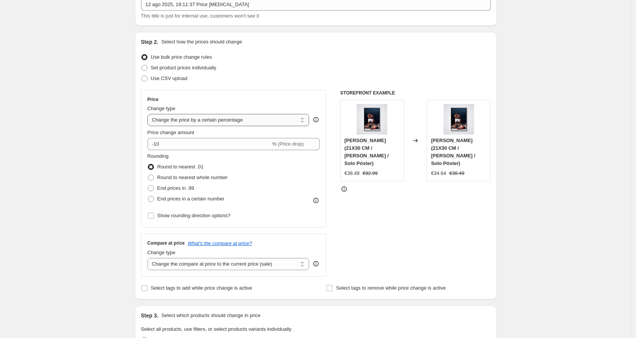
select select "to"
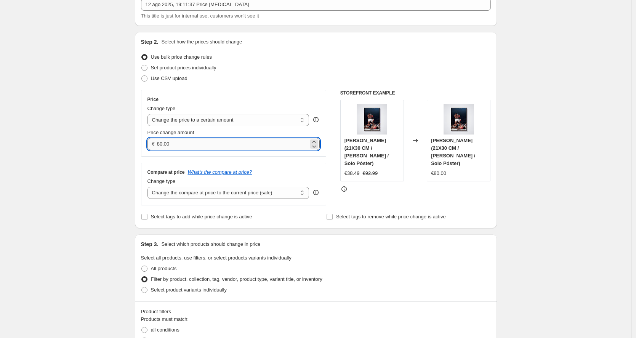
click at [225, 148] on input "80.00" at bounding box center [232, 144] width 151 height 12
click at [194, 140] on input "80.00" at bounding box center [232, 144] width 151 height 12
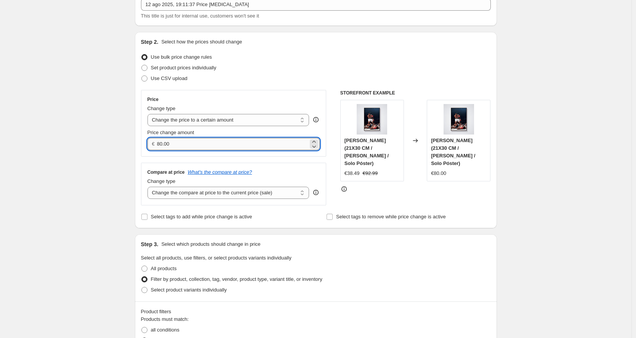
click at [194, 140] on input "80.00" at bounding box center [232, 144] width 151 height 12
type input "6.99"
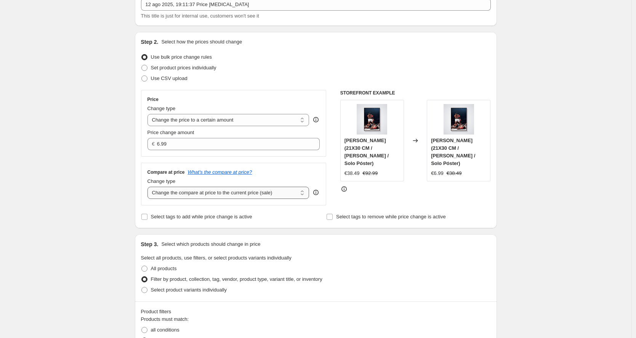
select select "to"
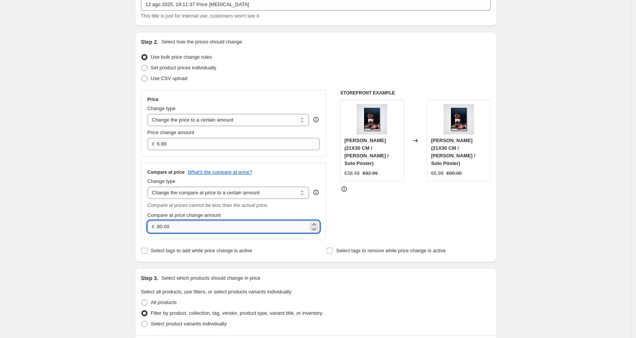
click at [203, 231] on input "80.00" at bounding box center [232, 227] width 151 height 12
type input "14.99"
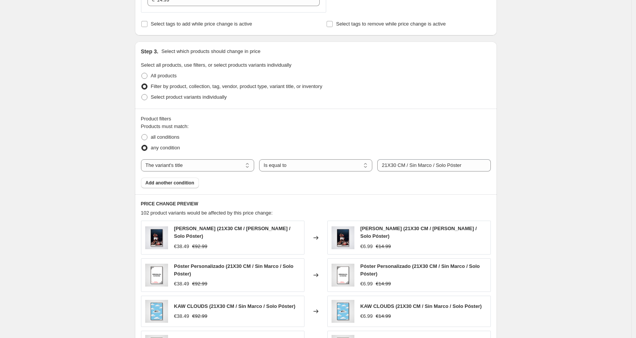
scroll to position [475, 0]
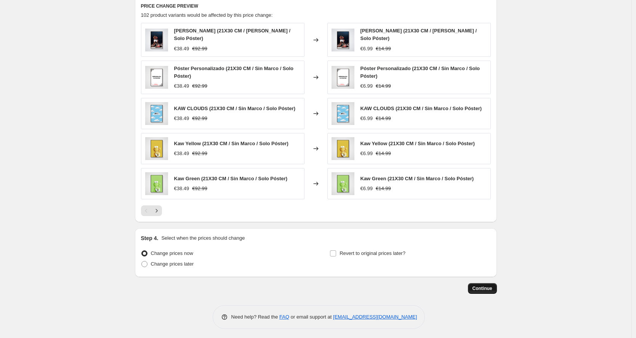
click at [488, 287] on span "Continue" at bounding box center [483, 289] width 20 height 6
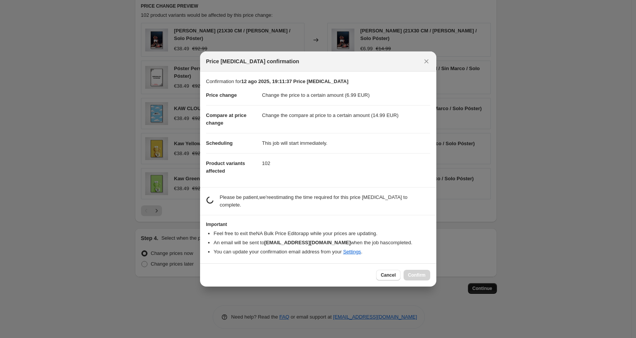
scroll to position [0, 0]
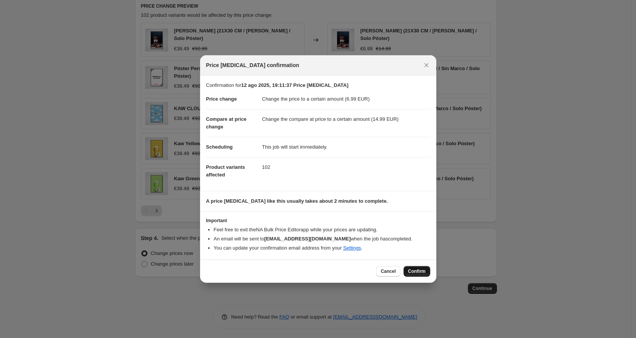
click at [412, 274] on span "Confirm" at bounding box center [417, 271] width 18 height 6
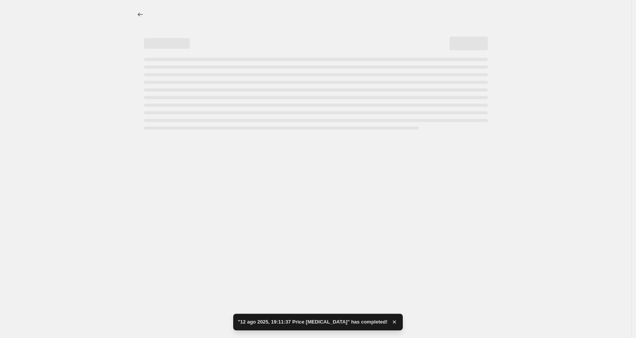
select select "to"
select select "title"
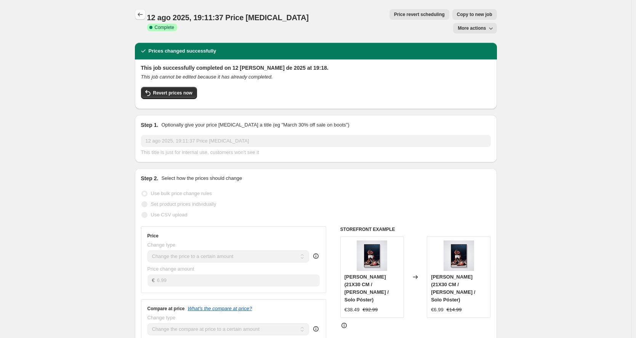
click at [141, 11] on icon "Price change jobs" at bounding box center [140, 15] width 8 height 8
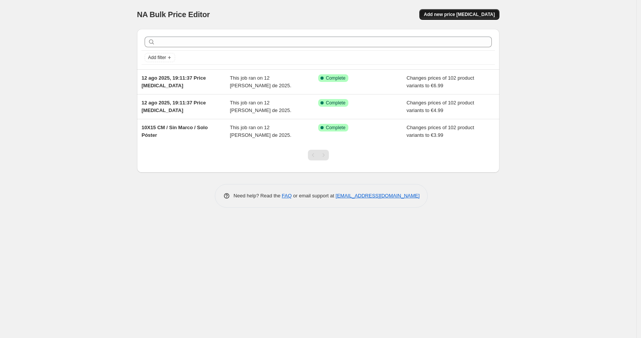
click at [453, 13] on span "Add new price [MEDICAL_DATA]" at bounding box center [459, 14] width 71 height 6
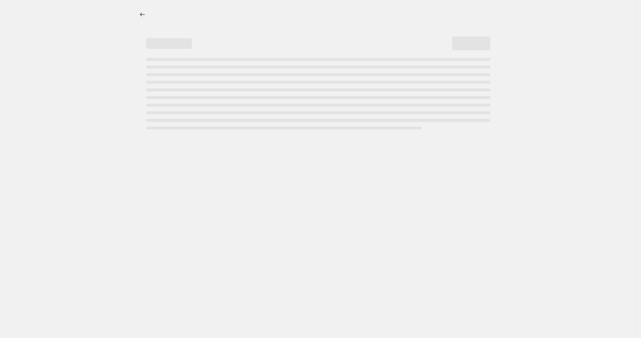
select select "percentage"
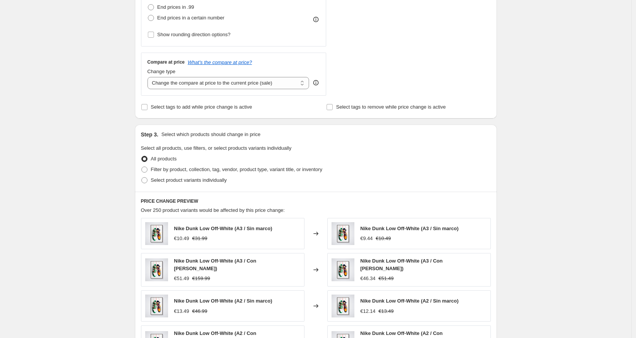
scroll to position [264, 0]
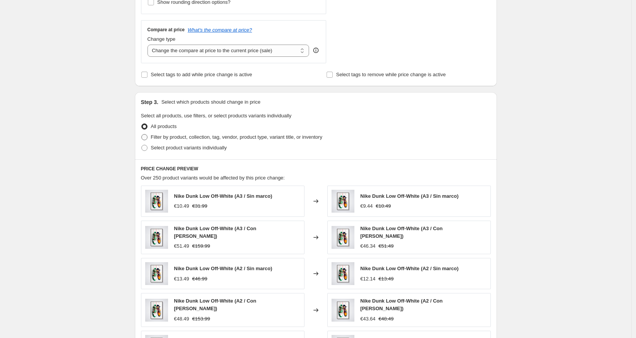
click at [168, 136] on span "Filter by product, collection, tag, vendor, product type, variant title, or inv…" at bounding box center [237, 137] width 172 height 6
click at [142, 135] on input "Filter by product, collection, tag, vendor, product type, variant title, or inv…" at bounding box center [141, 134] width 0 height 0
radio input "true"
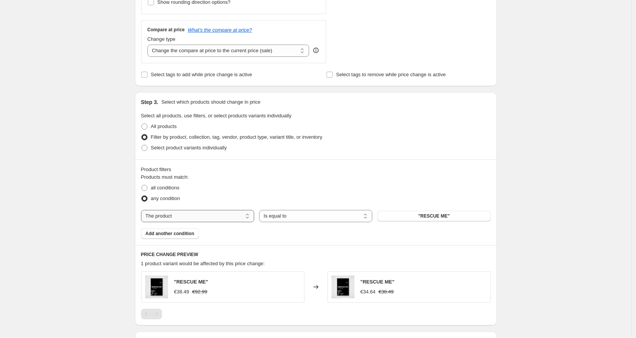
select select "title"
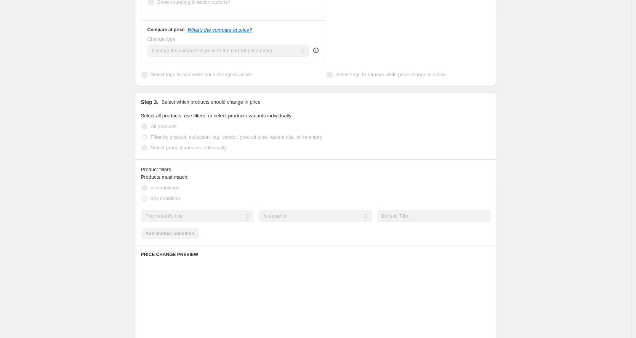
drag, startPoint x: 197, startPoint y: 212, endPoint x: 402, endPoint y: 215, distance: 204.8
click at [402, 215] on input "Default Title" at bounding box center [433, 216] width 113 height 12
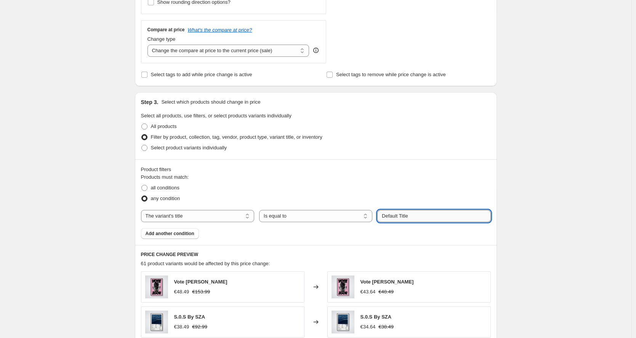
click at [402, 215] on input "Default Title" at bounding box center [433, 216] width 113 height 12
paste input "10X15 CM / Sin Marco / Solo Póster"
click at [390, 216] on input "10X15 CM / Sin Marco / Solo Póster" at bounding box center [433, 216] width 113 height 12
type input "30X40 CM / Sin Marco / Solo Póster"
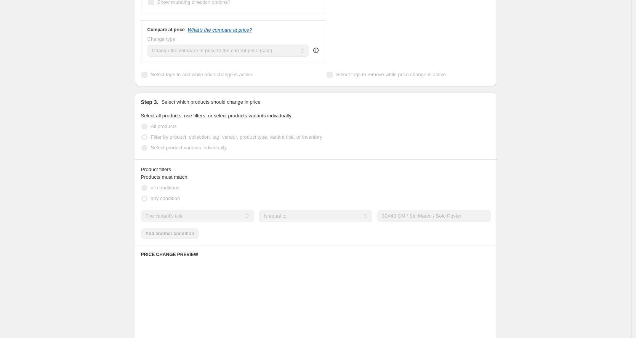
click at [520, 175] on div "Create new price [MEDICAL_DATA]. This page is ready Create new price [MEDICAL_D…" at bounding box center [316, 160] width 632 height 848
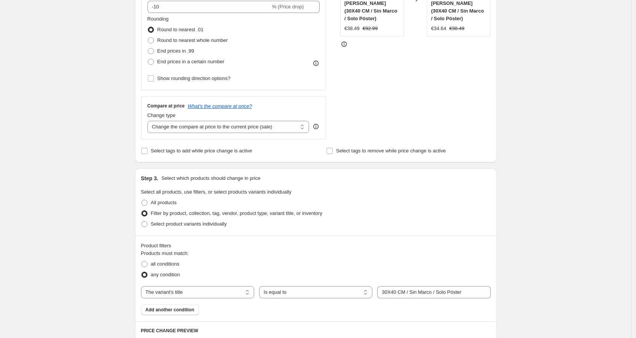
scroll to position [173, 0]
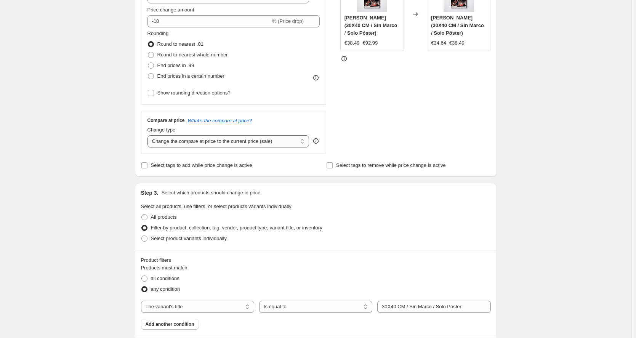
select select "to"
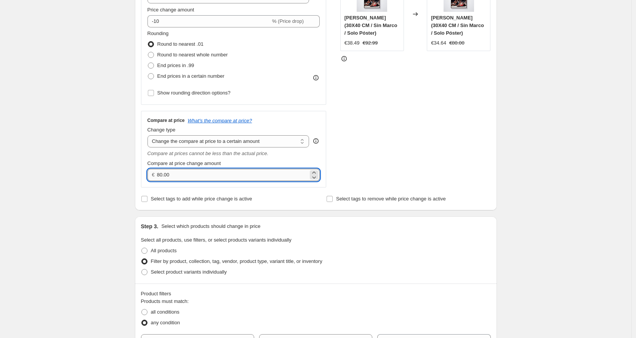
click at [210, 177] on input "80.00" at bounding box center [232, 175] width 151 height 12
type input "16"
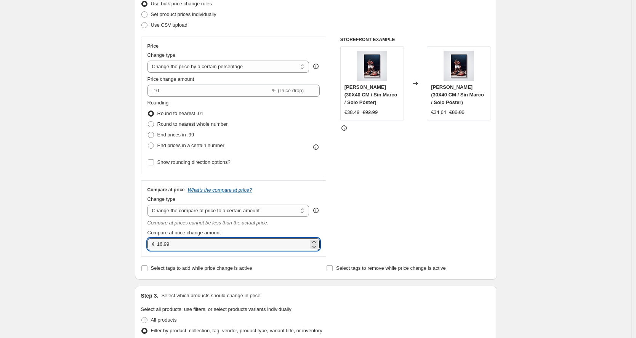
scroll to position [40, 0]
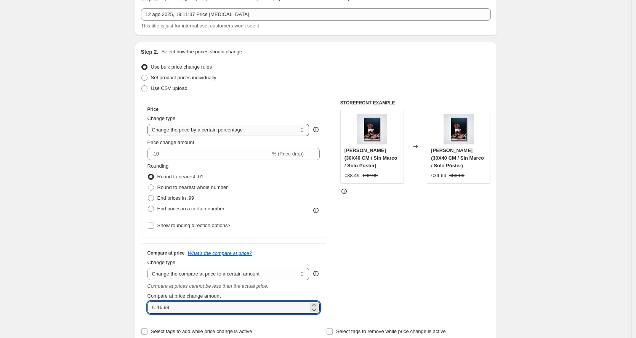
type input "16.99"
select select "to"
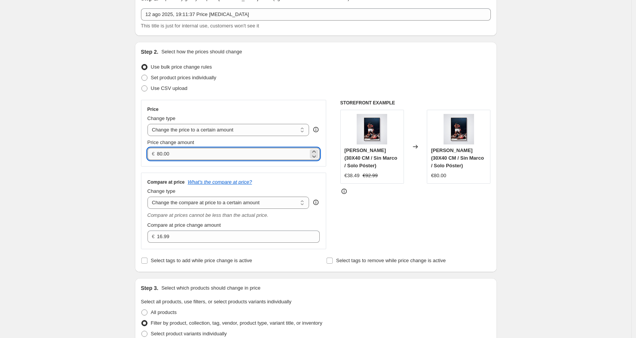
click at [203, 156] on input "80.00" at bounding box center [232, 154] width 151 height 12
type input "7.99"
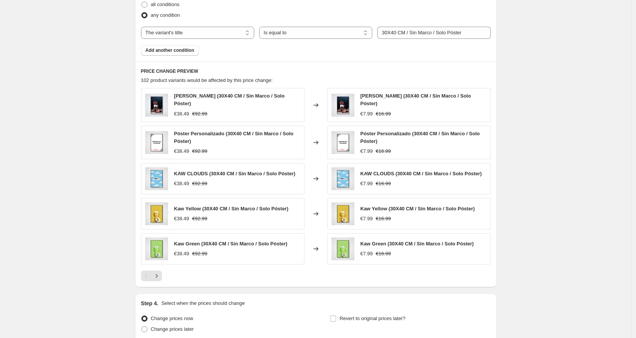
scroll to position [475, 0]
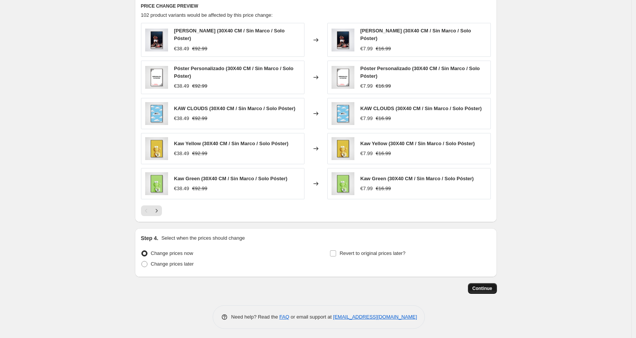
click at [482, 287] on span "Continue" at bounding box center [483, 289] width 20 height 6
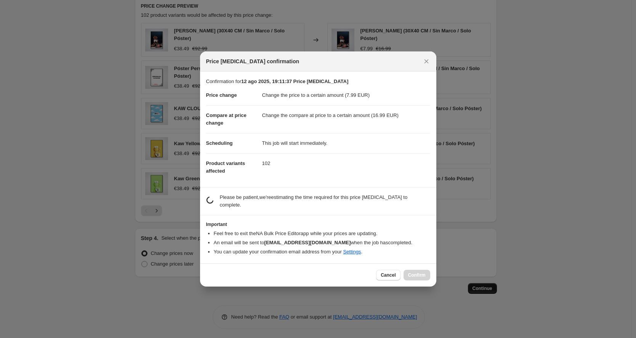
scroll to position [0, 0]
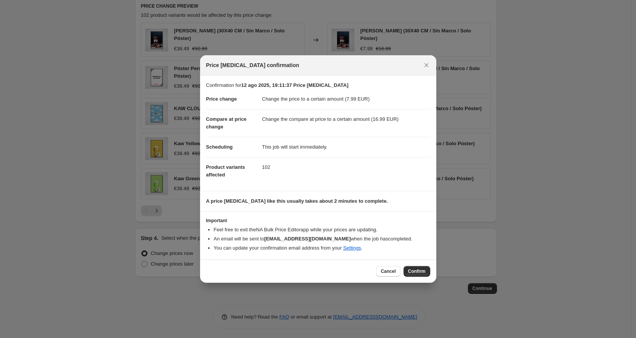
click at [419, 278] on div "Cancel Confirm" at bounding box center [318, 271] width 236 height 23
click at [420, 275] on button "Confirm" at bounding box center [417, 271] width 27 height 11
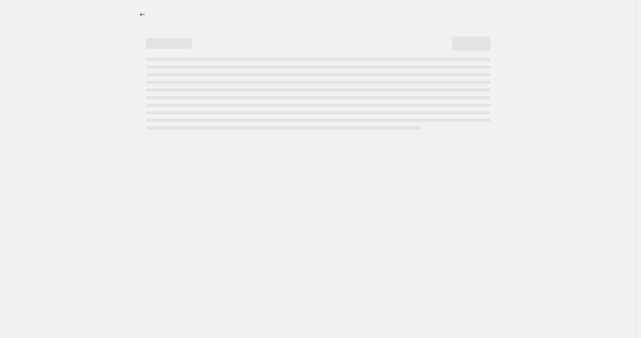
select select "to"
select select "title"
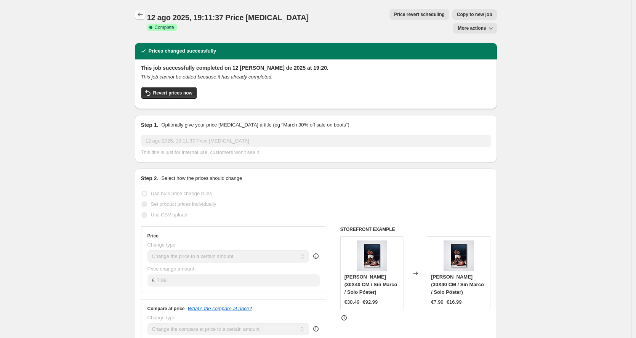
click at [141, 16] on icon "Price change jobs" at bounding box center [140, 15] width 8 height 8
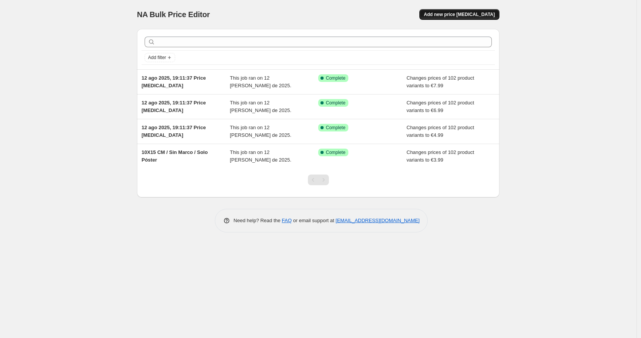
click at [456, 14] on span "Add new price [MEDICAL_DATA]" at bounding box center [459, 14] width 71 height 6
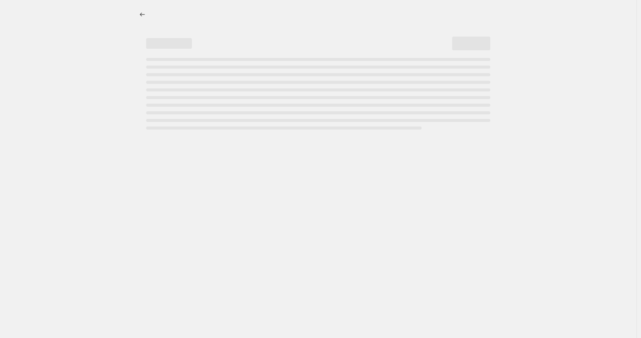
select select "percentage"
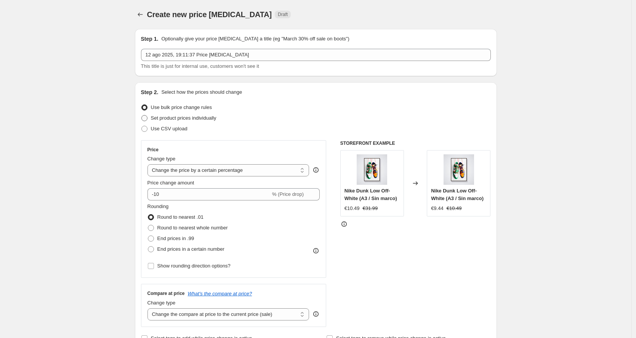
click at [198, 119] on span "Set product prices individually" at bounding box center [184, 118] width 66 height 6
click at [142, 116] on input "Set product prices individually" at bounding box center [141, 115] width 0 height 0
radio input "true"
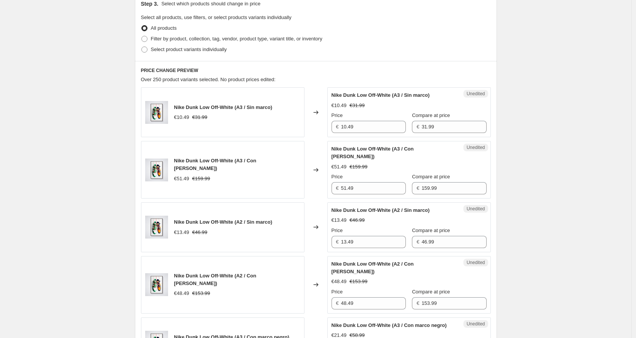
scroll to position [23, 0]
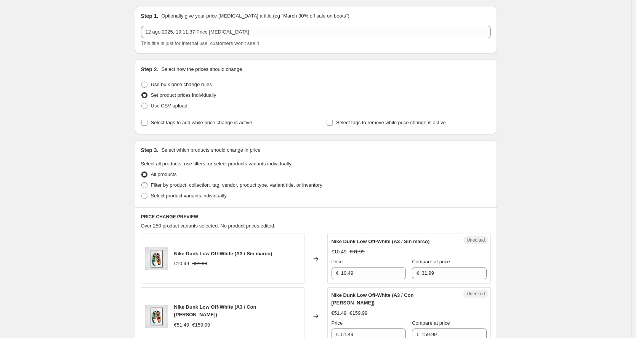
click at [177, 185] on span "Filter by product, collection, tag, vendor, product type, variant title, or inv…" at bounding box center [237, 185] width 172 height 6
click at [142, 183] on input "Filter by product, collection, tag, vendor, product type, variant title, or inv…" at bounding box center [141, 182] width 0 height 0
radio input "true"
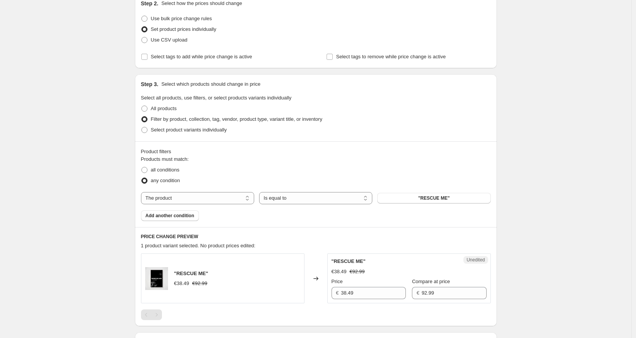
scroll to position [116, 0]
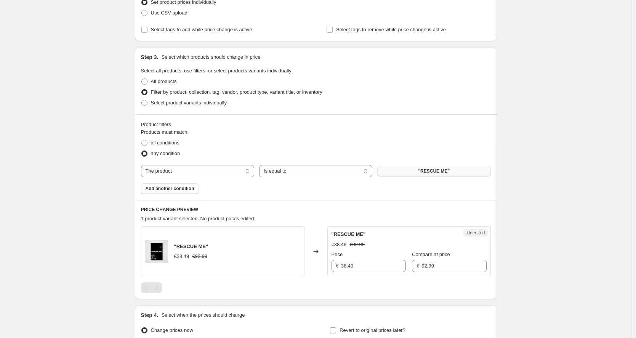
click at [416, 169] on button ""RESCUE ME"" at bounding box center [433, 171] width 113 height 11
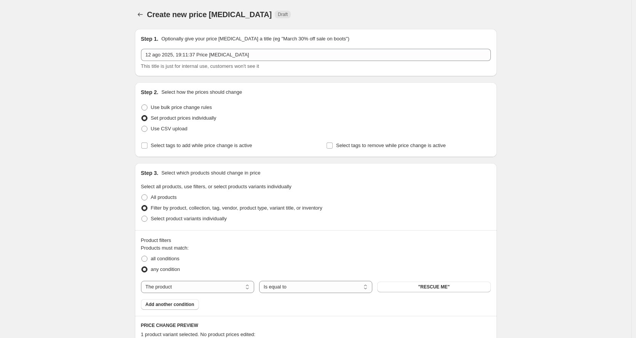
scroll to position [55, 0]
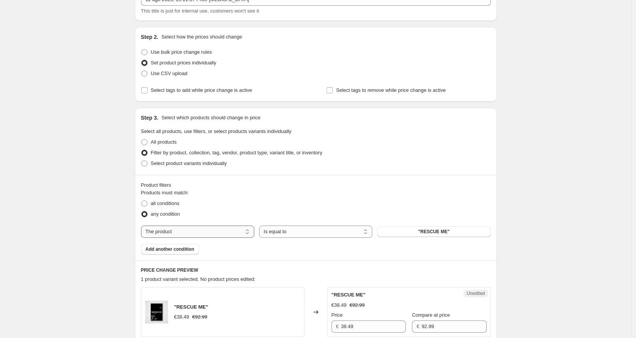
select select "title"
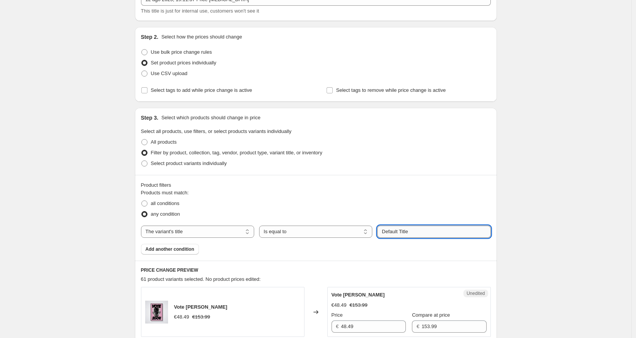
click at [400, 231] on input "Default Title" at bounding box center [433, 232] width 113 height 12
paste input "10X15 CM / Sin Marco / Solo Póster"
click at [386, 230] on input "10X15 CM / Sin Marco / Solo Póster" at bounding box center [433, 232] width 113 height 12
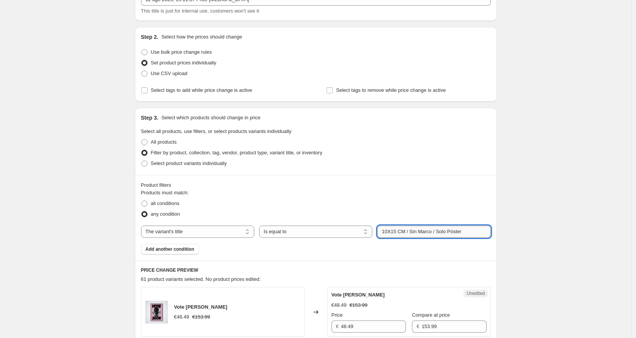
click at [386, 230] on input "10X15 CM / Sin Marco / Solo Póster" at bounding box center [433, 232] width 113 height 12
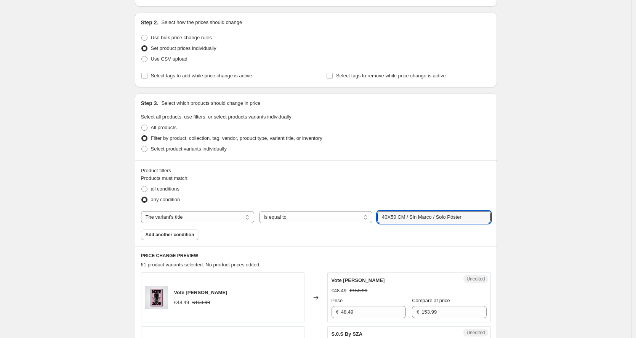
scroll to position [135, 0]
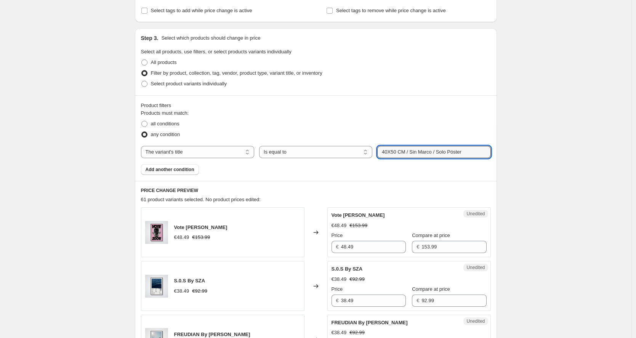
type input "40X50 CM / Sin Marco / Solo Póster"
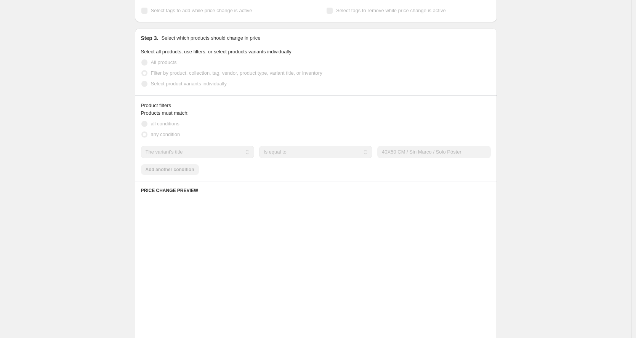
click at [366, 177] on div "Product filters Products must match: all conditions any condition The product T…" at bounding box center [316, 138] width 362 height 86
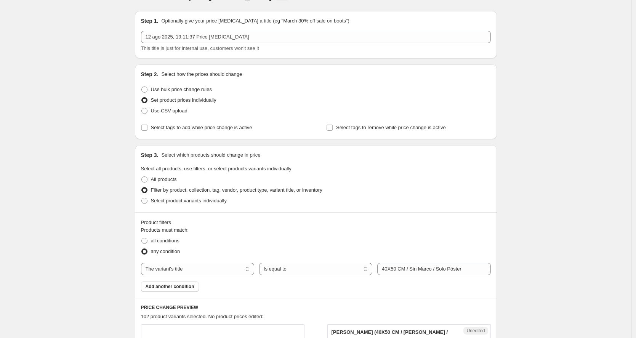
scroll to position [0, 0]
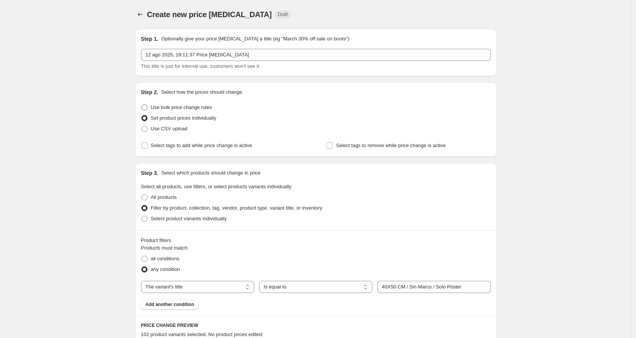
click at [209, 108] on span "Use bulk price change rules" at bounding box center [181, 107] width 61 height 6
click at [142, 105] on input "Use bulk price change rules" at bounding box center [141, 104] width 0 height 0
radio input "true"
select select "percentage"
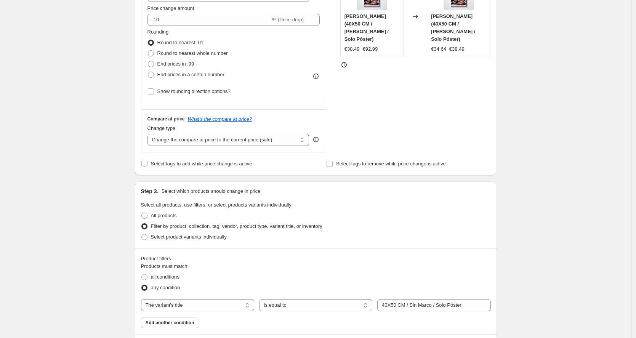
scroll to position [173, 0]
select select "to"
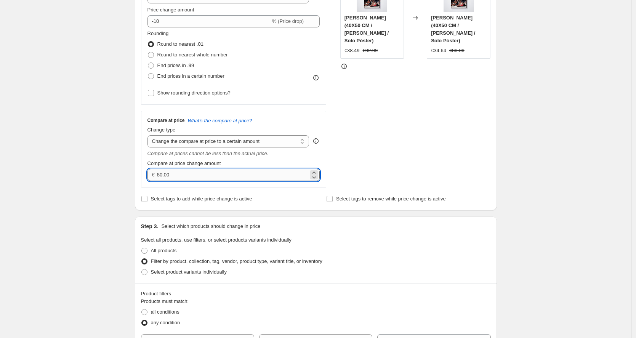
click at [195, 173] on input "80.00" at bounding box center [232, 175] width 151 height 12
type input "2"
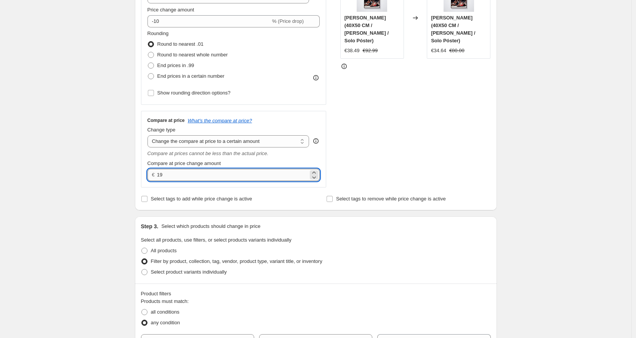
type input "1"
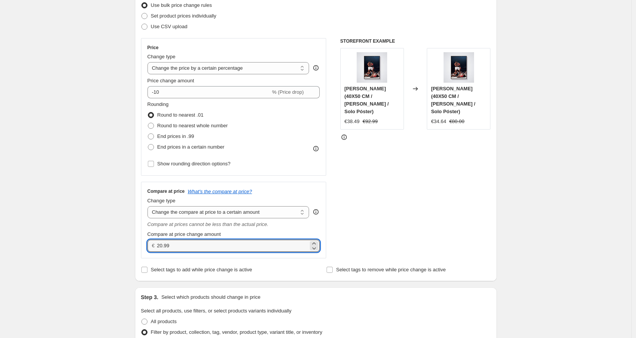
scroll to position [43, 0]
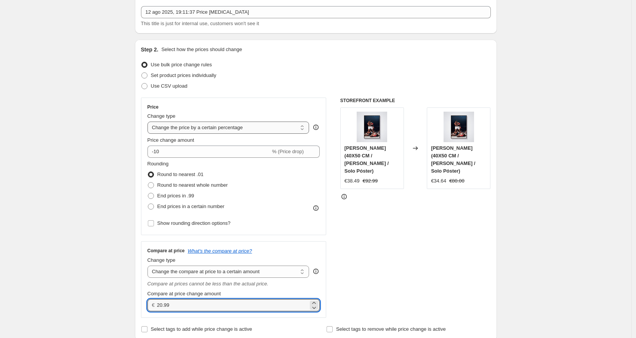
type input "20.99"
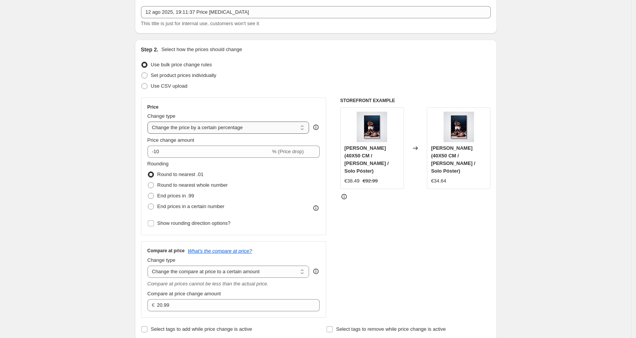
select select "to"
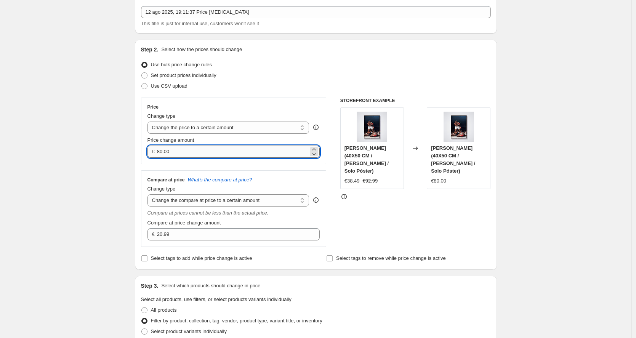
click at [201, 152] on input "80.00" at bounding box center [232, 152] width 151 height 12
type input "10.99"
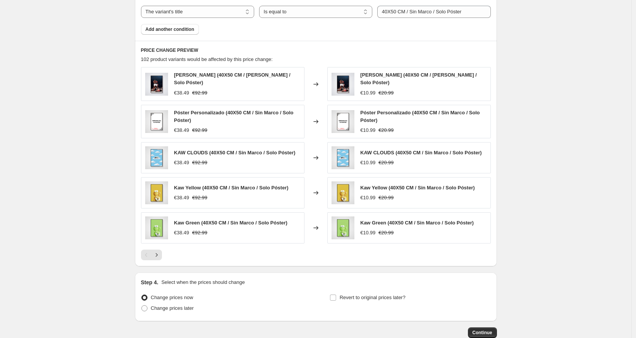
scroll to position [475, 0]
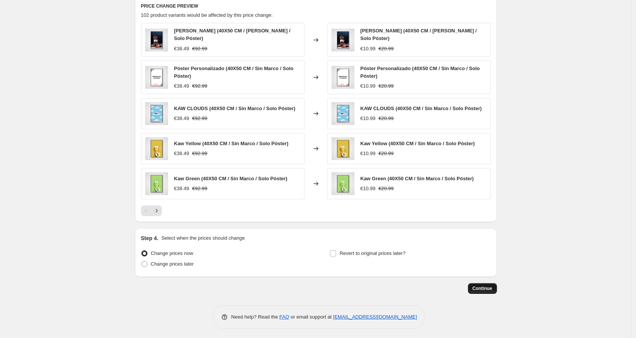
click at [482, 289] on button "Continue" at bounding box center [482, 288] width 29 height 11
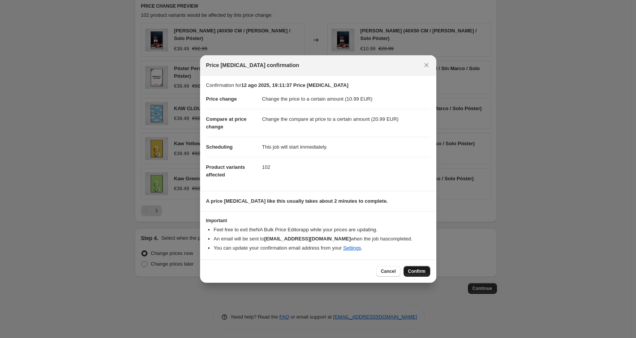
click at [412, 270] on span "Confirm" at bounding box center [417, 271] width 18 height 6
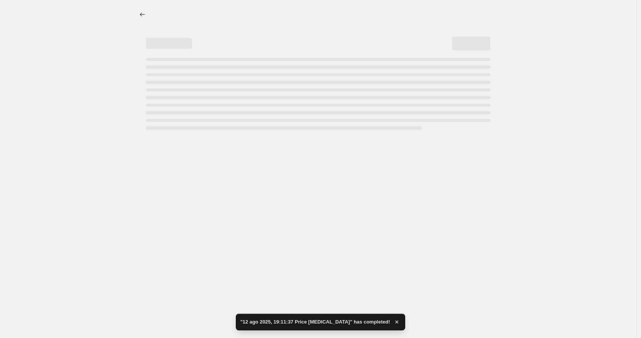
select select "to"
select select "title"
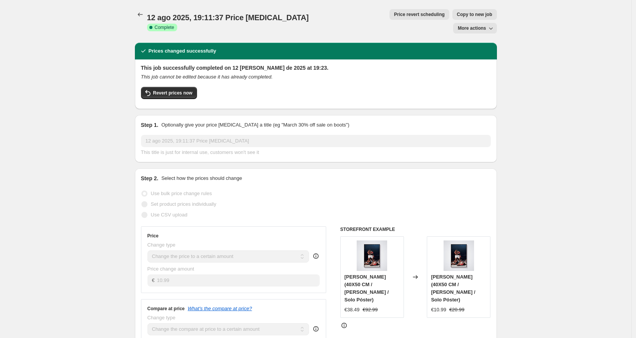
click at [144, 5] on div "12 ago 2025, 19:11:37 Price [MEDICAL_DATA]. This page is ready 12 ago 2025, 19:…" at bounding box center [316, 21] width 362 height 43
click at [136, 15] on button "Price change jobs" at bounding box center [140, 14] width 11 height 11
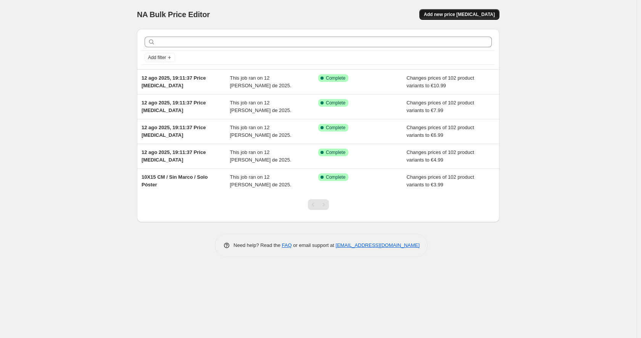
click at [458, 13] on span "Add new price [MEDICAL_DATA]" at bounding box center [459, 14] width 71 height 6
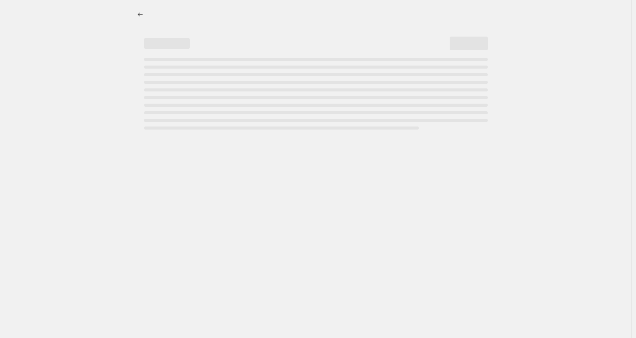
select select "percentage"
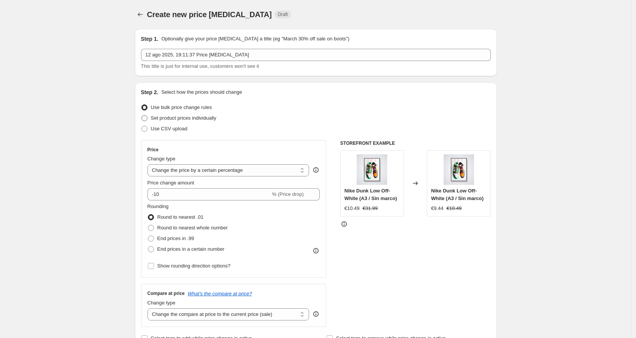
click at [188, 117] on span "Set product prices individually" at bounding box center [184, 118] width 66 height 6
click at [142, 116] on input "Set product prices individually" at bounding box center [141, 115] width 0 height 0
radio input "true"
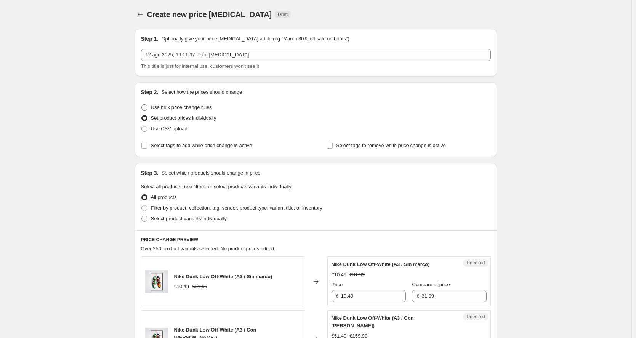
click at [190, 105] on span "Use bulk price change rules" at bounding box center [181, 107] width 61 height 6
click at [142, 105] on input "Use bulk price change rules" at bounding box center [141, 104] width 0 height 0
radio input "true"
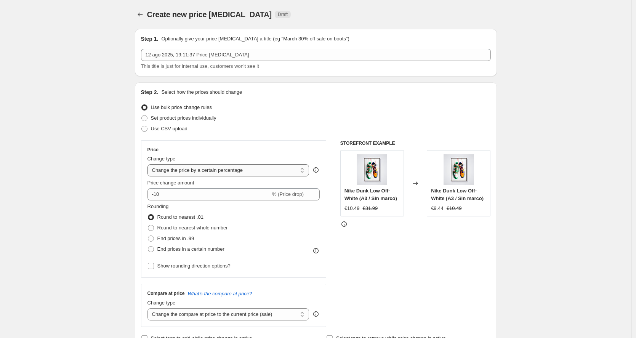
select select "to"
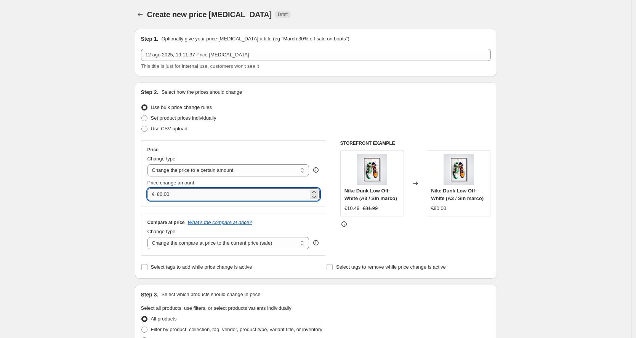
click at [194, 193] on input "80.00" at bounding box center [232, 194] width 151 height 12
type input "14.99"
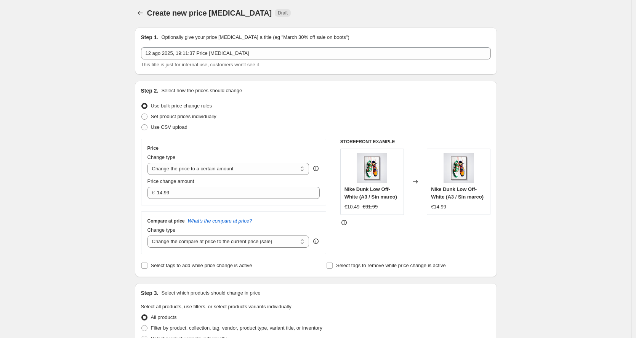
scroll to position [125, 0]
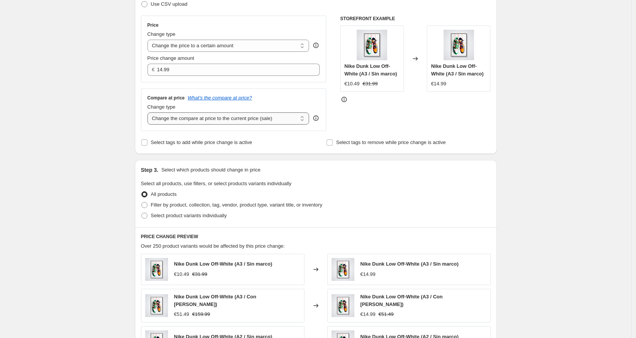
select select "to"
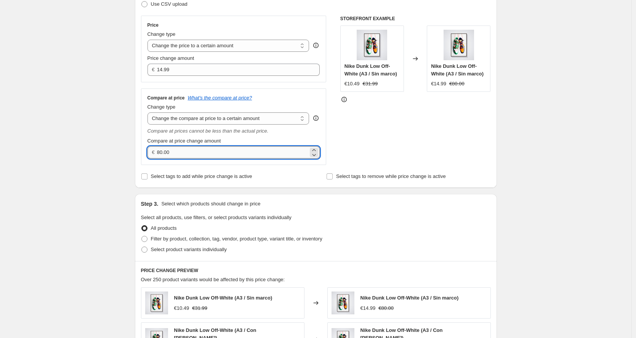
click at [206, 149] on input "80.00" at bounding box center [232, 152] width 151 height 12
type input "27.99"
click at [66, 194] on div "Create new price [MEDICAL_DATA]. This page is ready Create new price [MEDICAL_D…" at bounding box center [316, 240] width 632 height 730
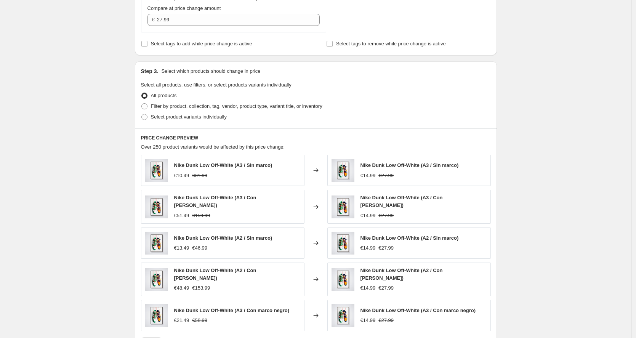
scroll to position [190, 0]
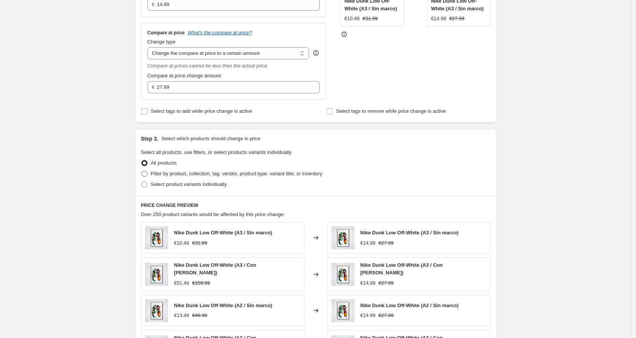
click at [189, 172] on span "Filter by product, collection, tag, vendor, product type, variant title, or inv…" at bounding box center [237, 174] width 172 height 6
click at [142, 171] on input "Filter by product, collection, tag, vendor, product type, variant title, or inv…" at bounding box center [141, 171] width 0 height 0
radio input "true"
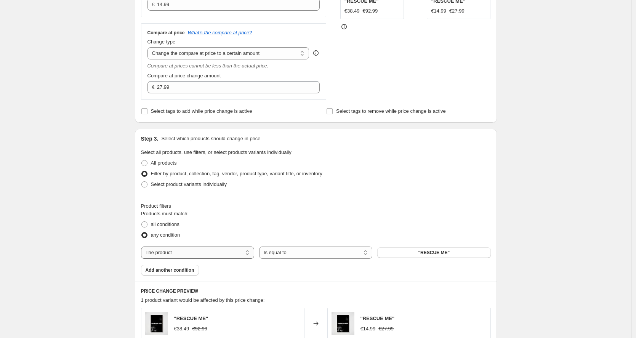
select select "title"
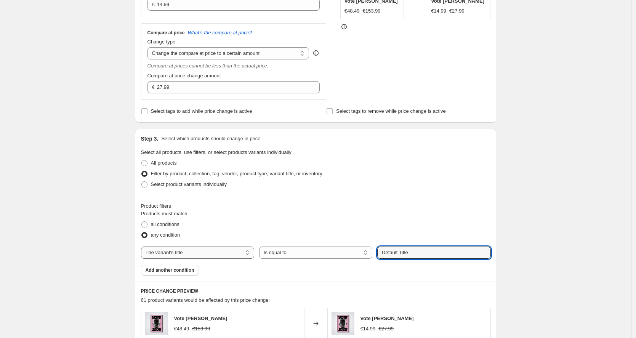
click at [416, 252] on input "Default Title" at bounding box center [433, 253] width 113 height 12
paste input "[PHONE_NUMBER]"
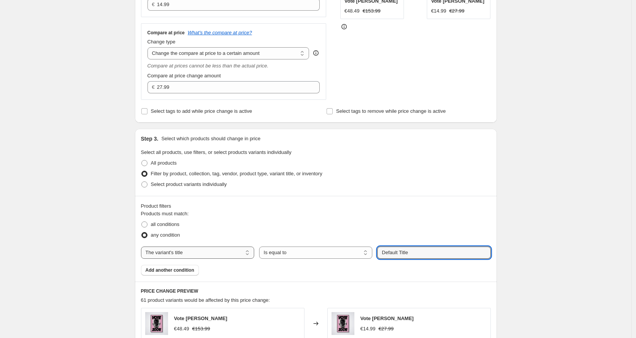
type input "[PHONE_NUMBER]"
click at [399, 255] on input "[PHONE_NUMBER]" at bounding box center [433, 253] width 113 height 12
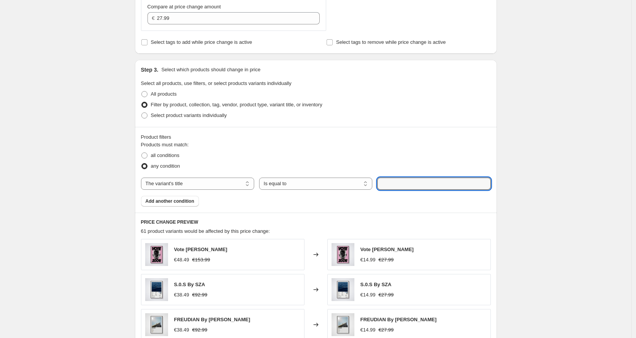
scroll to position [326, 0]
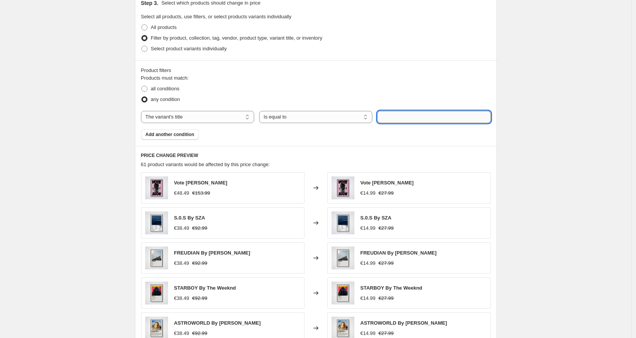
click at [410, 115] on input "text" at bounding box center [433, 117] width 113 height 12
click at [418, 148] on div "PRICE CHANGE PREVIEW 61 product variants would be affected by this price change…" at bounding box center [316, 256] width 362 height 221
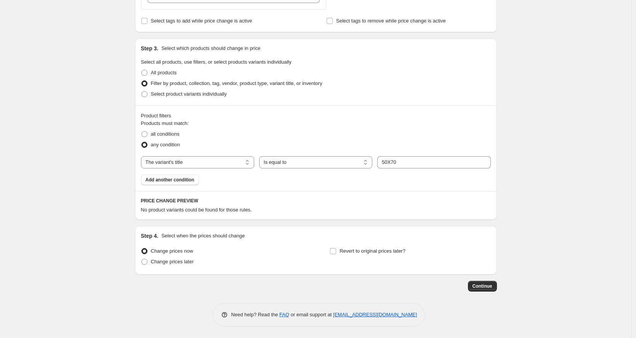
scroll to position [280, 0]
click at [420, 163] on input "50X70" at bounding box center [433, 162] width 113 height 12
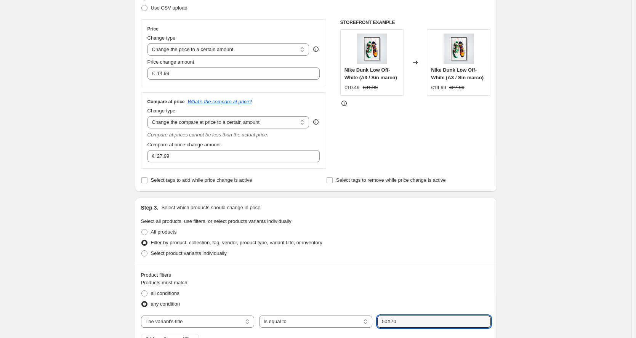
scroll to position [0, 0]
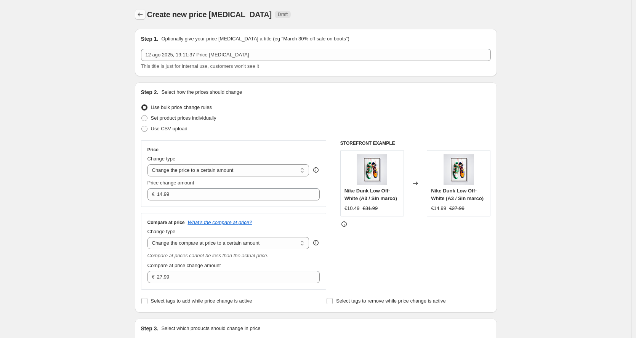
type input "50X70"
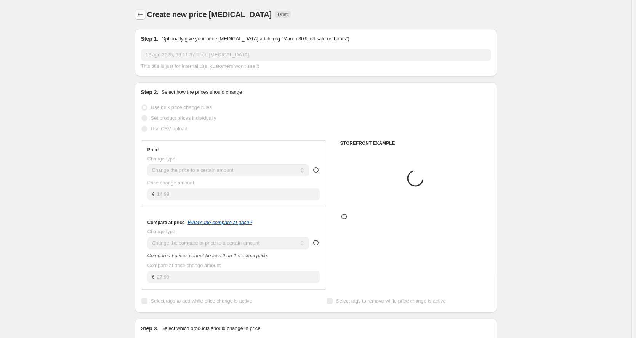
click at [144, 14] on icon "Price change jobs" at bounding box center [140, 15] width 8 height 8
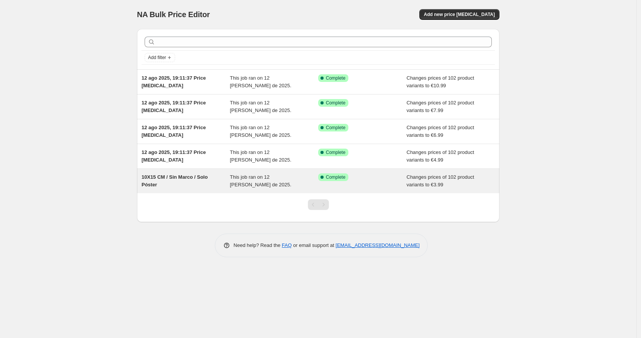
click at [197, 183] on div "10X15 CM / Sin Marco / Solo Póster" at bounding box center [185, 180] width 88 height 15
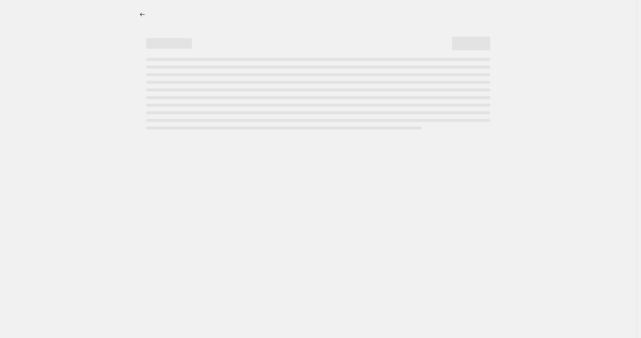
select select "to"
select select "title"
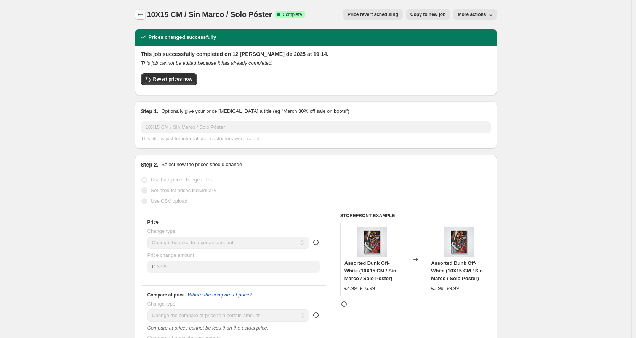
click at [144, 15] on icon "Price change jobs" at bounding box center [140, 15] width 8 height 8
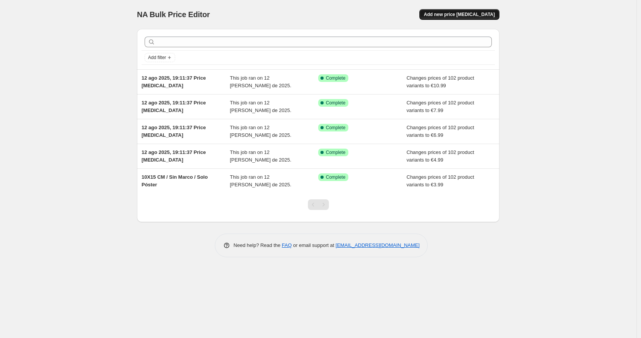
click at [472, 11] on button "Add new price [MEDICAL_DATA]" at bounding box center [459, 14] width 80 height 11
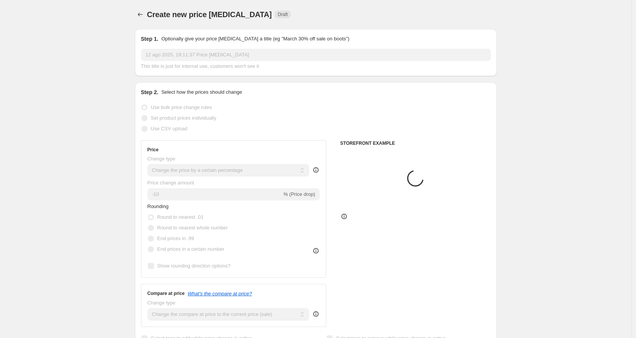
scroll to position [42, 0]
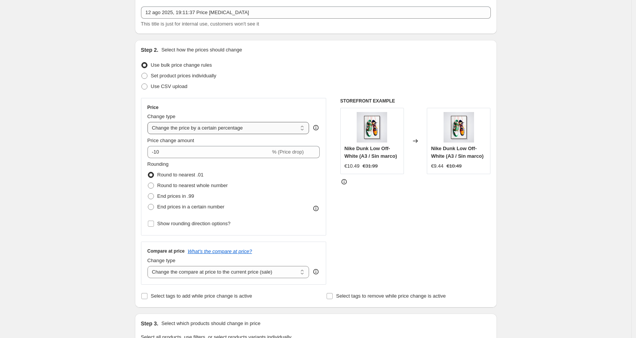
select select "to"
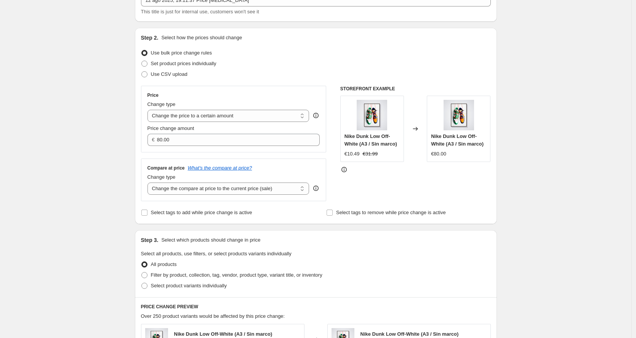
scroll to position [84, 0]
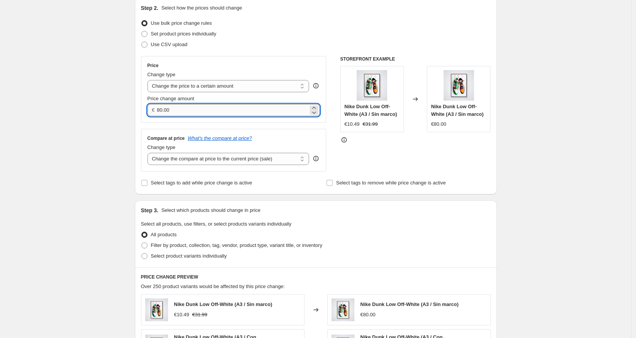
click at [193, 111] on input "80.00" at bounding box center [232, 110] width 151 height 12
type input "14.99"
select select "to"
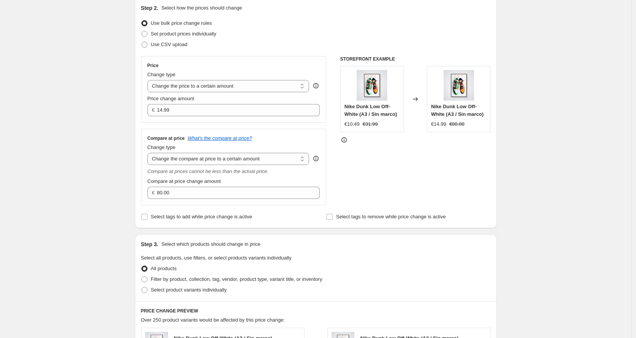
click at [243, 185] on div "Compare at price change amount € 80.00" at bounding box center [234, 188] width 173 height 21
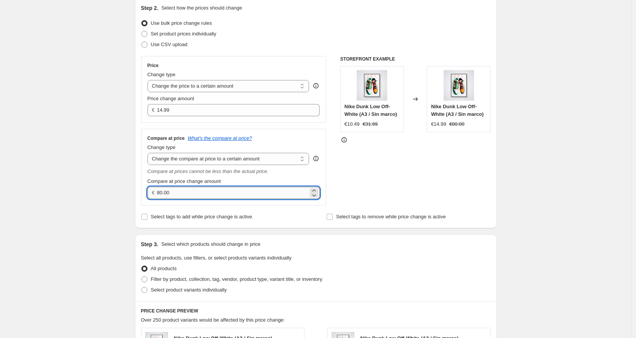
click at [239, 189] on input "80.00" at bounding box center [232, 193] width 151 height 12
type input "27.99"
click at [83, 218] on div "Create new price [MEDICAL_DATA]. This page is ready Create new price [MEDICAL_D…" at bounding box center [316, 281] width 632 height 730
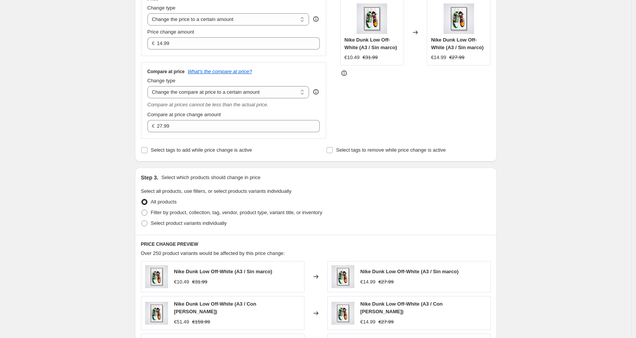
scroll to position [163, 0]
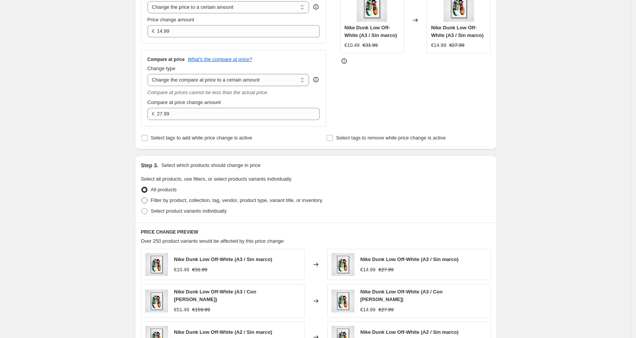
click at [196, 202] on span "Filter by product, collection, tag, vendor, product type, variant title, or inv…" at bounding box center [237, 200] width 172 height 6
click at [142, 198] on input "Filter by product, collection, tag, vendor, product type, variant title, or inv…" at bounding box center [141, 197] width 0 height 0
radio input "true"
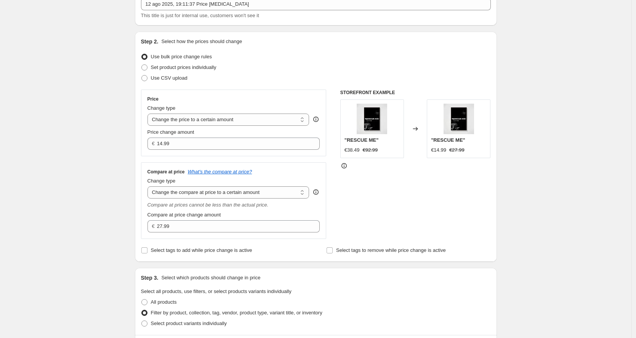
scroll to position [37, 0]
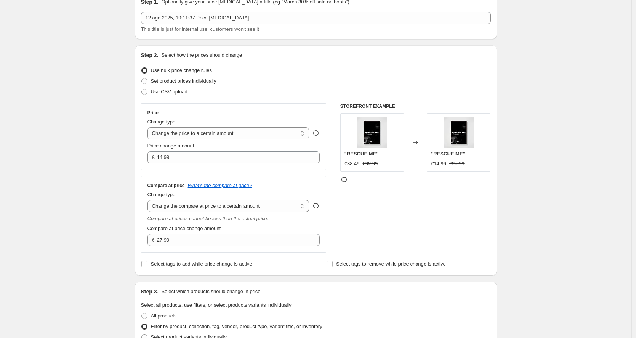
click at [340, 208] on div "Price Change type Change the price to a certain amount Change the price by a ce…" at bounding box center [316, 177] width 350 height 149
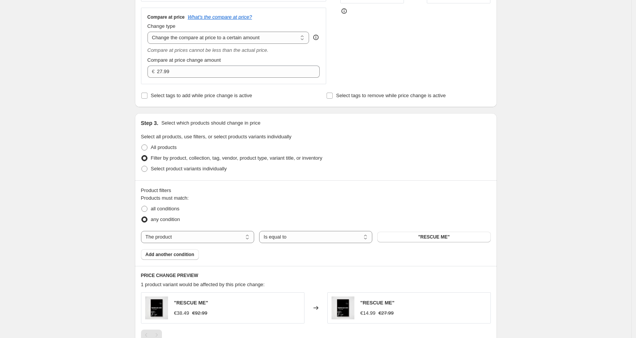
scroll to position [252, 0]
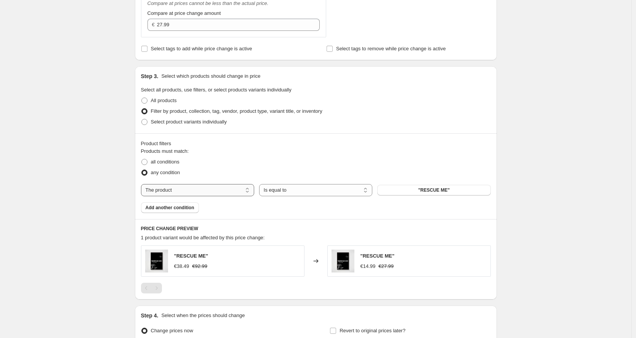
select select "title"
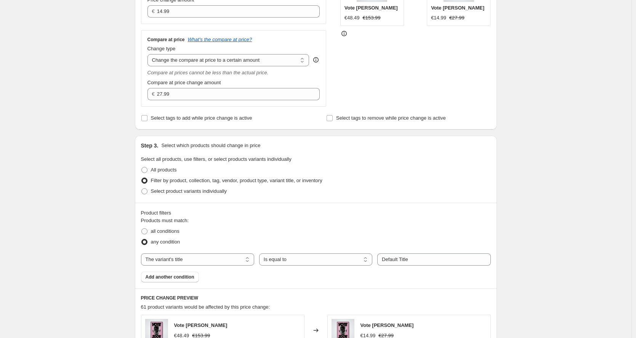
scroll to position [169, 0]
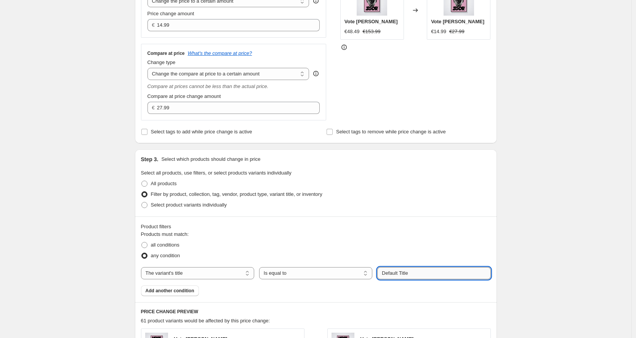
click at [421, 276] on input "Default Title" at bounding box center [433, 273] width 113 height 12
paste input "10X15 CM / Sin Marco / Solo Póster"
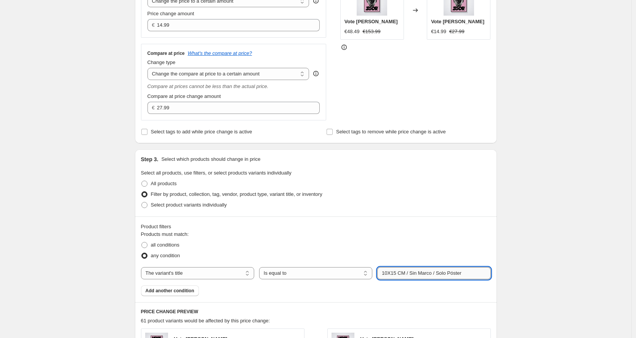
click at [395, 272] on input "10X15 CM / Sin Marco / Solo Póster" at bounding box center [433, 273] width 113 height 12
type input "50X70 CM / Sin Marco / Solo Póster"
click at [460, 254] on div "any condition" at bounding box center [316, 255] width 350 height 11
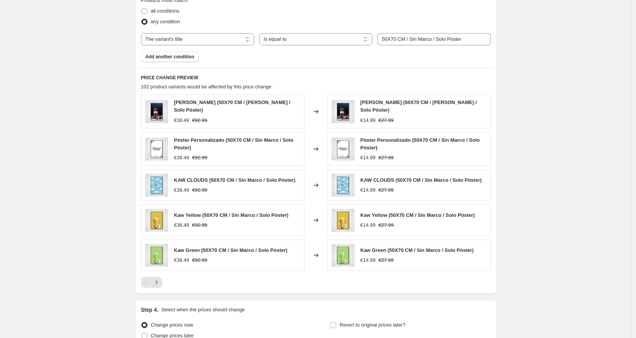
scroll to position [475, 0]
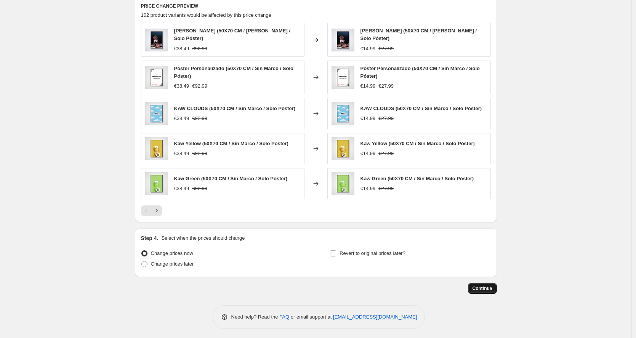
click at [492, 286] on span "Continue" at bounding box center [483, 289] width 20 height 6
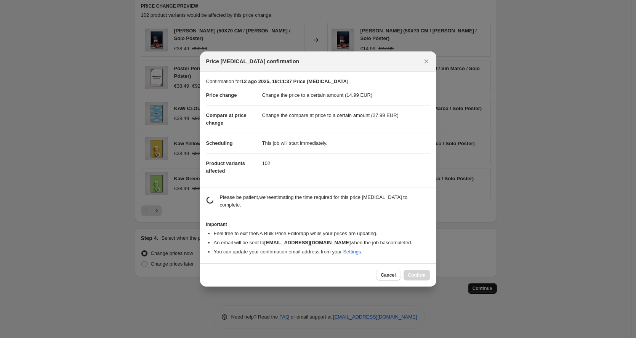
scroll to position [0, 0]
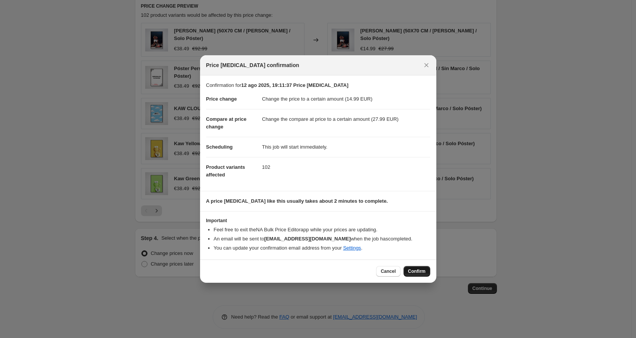
click at [411, 270] on span "Confirm" at bounding box center [417, 271] width 18 height 6
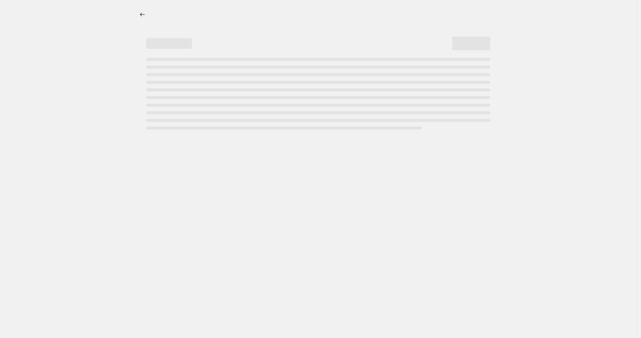
select select "to"
select select "title"
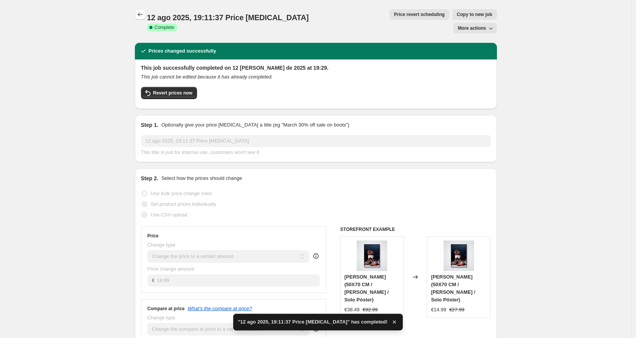
click at [145, 10] on button "Price change jobs" at bounding box center [140, 14] width 11 height 11
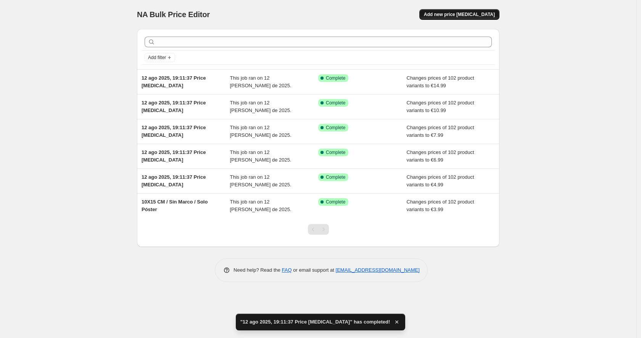
click at [464, 10] on button "Add new price [MEDICAL_DATA]" at bounding box center [459, 14] width 80 height 11
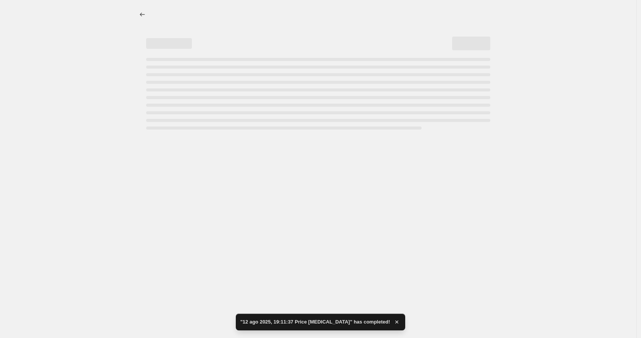
select select "percentage"
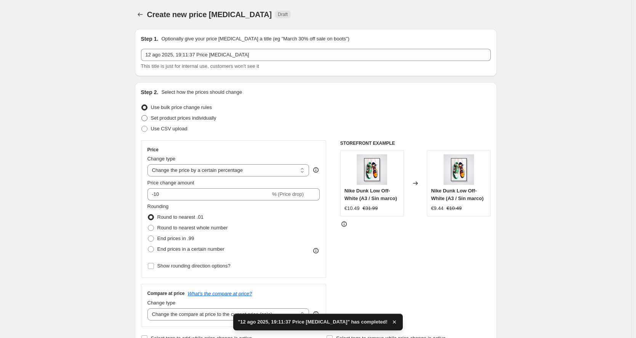
click at [184, 119] on span "Set product prices individually" at bounding box center [184, 118] width 66 height 6
click at [142, 116] on input "Set product prices individually" at bounding box center [141, 115] width 0 height 0
radio input "true"
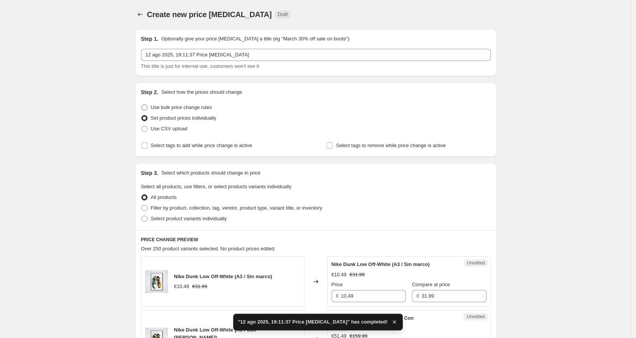
click at [185, 112] on label "Use bulk price change rules" at bounding box center [176, 107] width 71 height 11
click at [142, 105] on input "Use bulk price change rules" at bounding box center [141, 104] width 0 height 0
radio input "true"
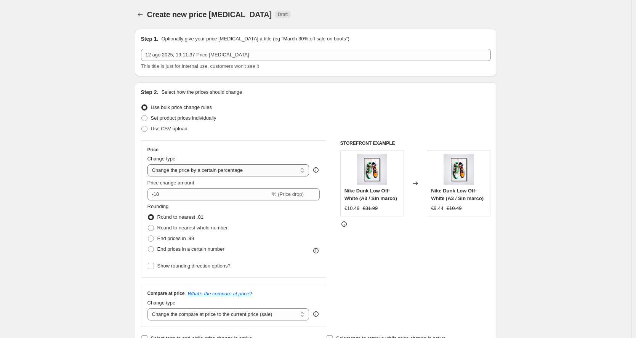
select select "to"
type input "80.00"
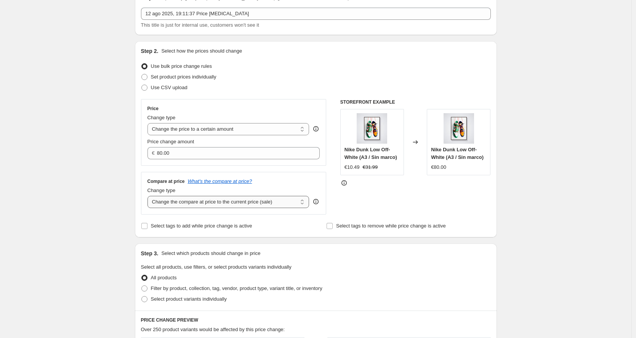
scroll to position [51, 0]
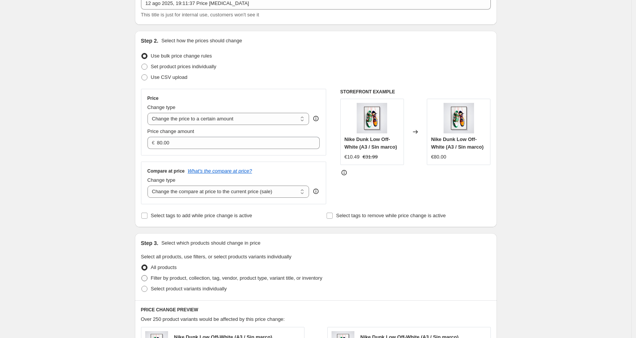
click at [171, 277] on span "Filter by product, collection, tag, vendor, product type, variant title, or inv…" at bounding box center [237, 278] width 172 height 6
click at [142, 276] on input "Filter by product, collection, tag, vendor, product type, variant title, or inv…" at bounding box center [141, 275] width 0 height 0
radio input "true"
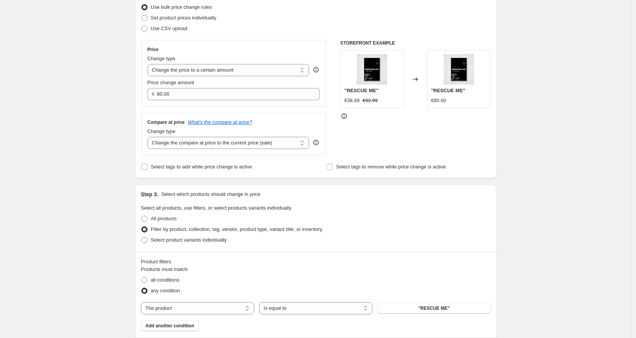
scroll to position [112, 0]
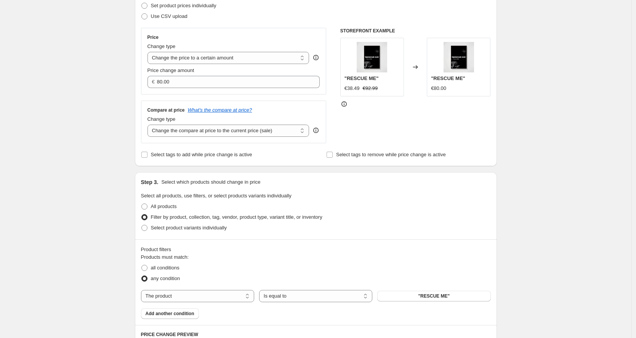
click at [185, 304] on div "Products must match: all conditions any condition The product The product's col…" at bounding box center [316, 287] width 350 height 66
select select "title"
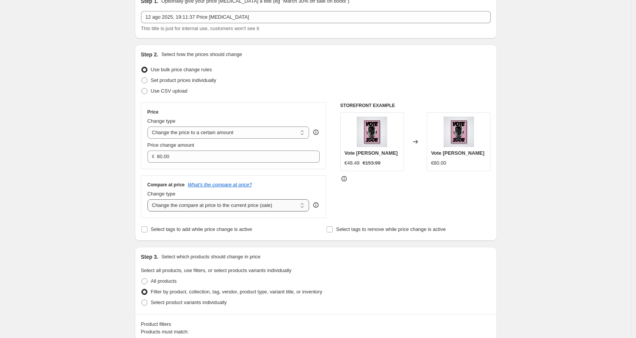
select select "to"
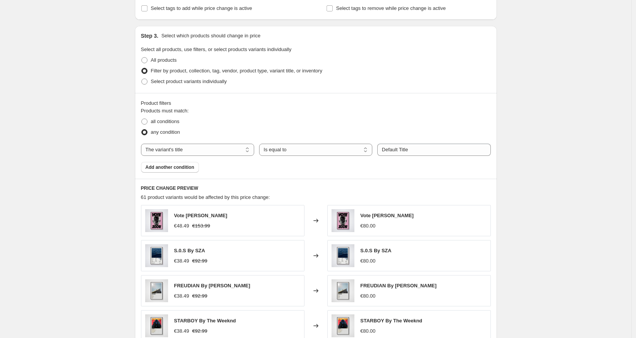
scroll to position [351, 0]
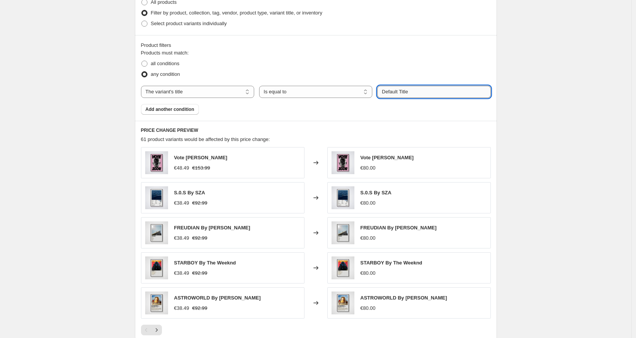
click at [403, 95] on input "Default Title" at bounding box center [433, 92] width 113 height 12
paste input "10X15 CM / Sin Marco / Solo Póster"
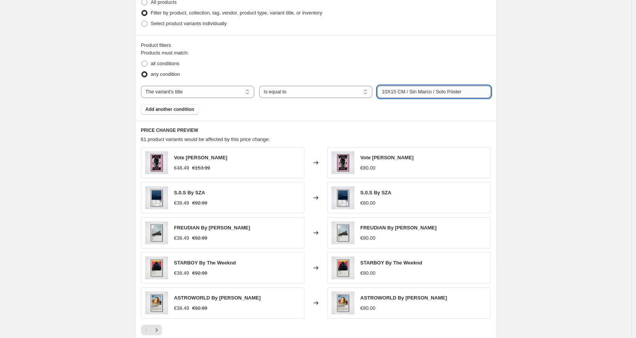
click at [419, 86] on input "10X15 CM / Sin Marco / Solo Póster" at bounding box center [433, 92] width 113 height 12
click at [418, 87] on input "10X15 CM / Sin Marco / Solo Póster" at bounding box center [433, 92] width 113 height 12
click at [420, 94] on input "10X15 CM / Sin Marco / Solo Póster" at bounding box center [433, 92] width 113 height 12
click at [426, 92] on input "10X15 CM / [PERSON_NAME] / Solo Póster" at bounding box center [433, 92] width 113 height 12
click at [450, 91] on input "10X15 CM / [PERSON_NAME] / Solo Póster" at bounding box center [433, 92] width 113 height 12
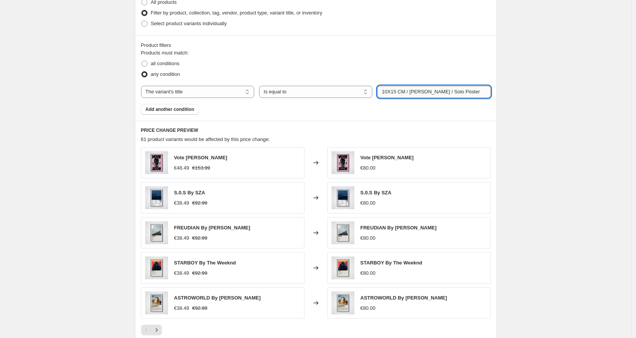
click at [450, 91] on input "10X15 CM / [PERSON_NAME] / Solo Póster" at bounding box center [433, 92] width 113 height 12
click at [428, 90] on input "10X15 CM / [PERSON_NAME] /" at bounding box center [433, 92] width 113 height 12
click at [456, 86] on input "10X15 CM / [PERSON_NAME] /" at bounding box center [433, 92] width 113 height 12
click at [456, 96] on input "10X15 CM / [PERSON_NAME] /" at bounding box center [433, 92] width 113 height 12
paste input "[PERSON_NAME] - 1.2 CM"
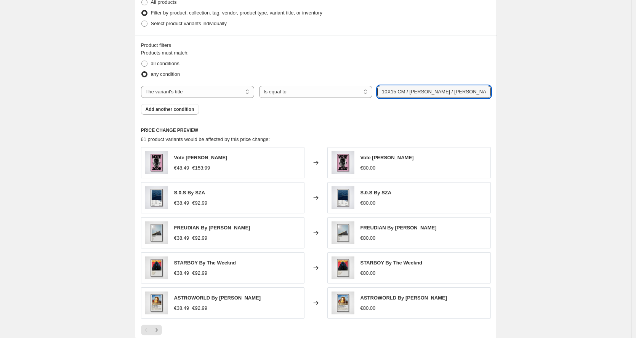
type input "10X15 CM / [PERSON_NAME] / [PERSON_NAME] - 1.2 CM"
click at [499, 106] on div "Create new price [MEDICAL_DATA]. This page is ready Create new price [MEDICAL_D…" at bounding box center [316, 54] width 380 height 811
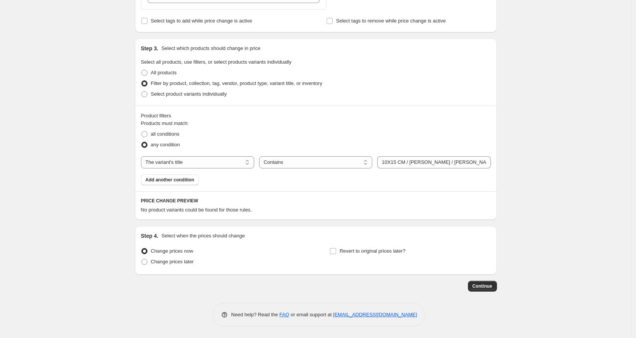
scroll to position [280, 0]
select select "equal"
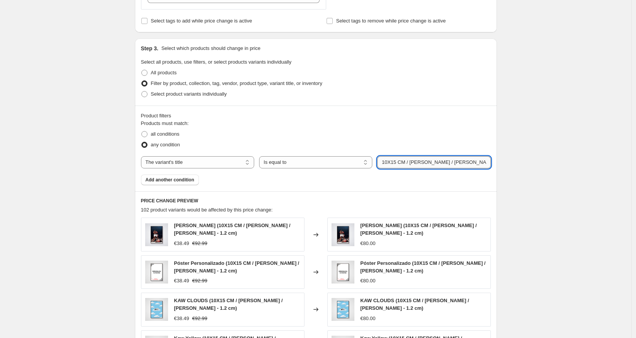
click at [428, 164] on input "10X15 CM / [PERSON_NAME] / [PERSON_NAME] - 1.2 CM" at bounding box center [433, 162] width 113 height 12
click at [443, 163] on input "10X15 CM / [PERSON_NAME] / [PERSON_NAME] - 1.2 CM" at bounding box center [433, 162] width 113 height 12
type input "10X15 CM / [PERSON_NAME] Negro [PERSON_NAME] / [PERSON_NAME] - 1.2 CM"
click at [548, 110] on div "Create new price [MEDICAL_DATA]. This page is ready Create new price [MEDICAL_D…" at bounding box center [316, 131] width 632 height 823
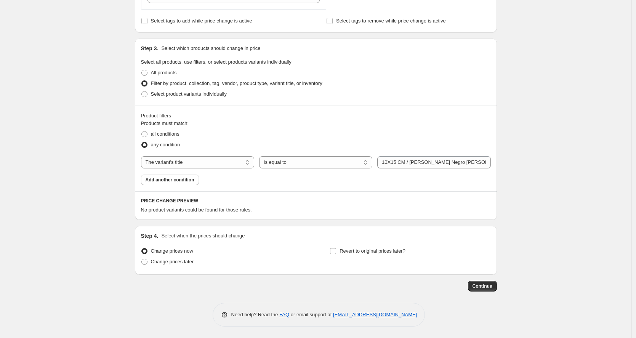
drag, startPoint x: 318, startPoint y: 180, endPoint x: 319, endPoint y: 175, distance: 4.3
click at [318, 180] on div "Products must match: all conditions any condition The product The product's col…" at bounding box center [316, 153] width 350 height 66
select select "equal"
click at [449, 163] on input "10X15 CM / [PERSON_NAME] Negro [PERSON_NAME] / [PERSON_NAME] - 1.2 CM" at bounding box center [433, 162] width 113 height 12
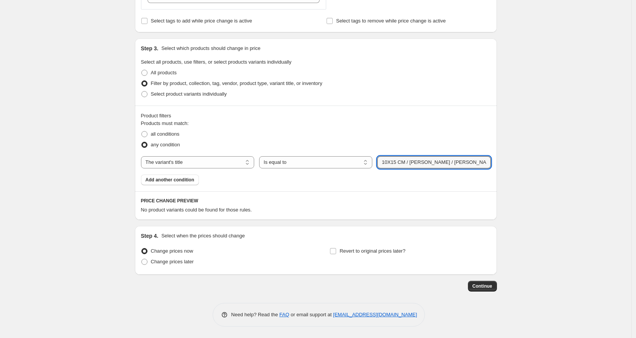
click at [506, 146] on div "Create new price [MEDICAL_DATA]. This page is ready Create new price [MEDICAL_D…" at bounding box center [316, 29] width 380 height 618
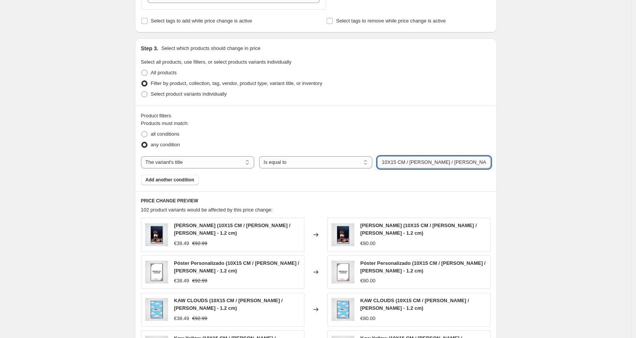
click at [490, 168] on input "10X15 CM / [PERSON_NAME] / [PERSON_NAME] - 1.2 CM" at bounding box center [433, 162] width 113 height 12
type input "10X15 CM / [PERSON_NAME] / [PERSON_NAME] - 1"
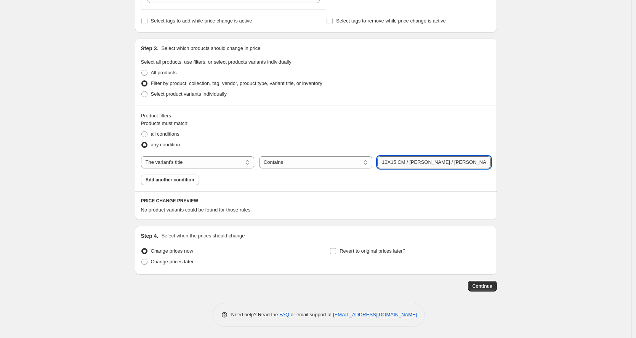
click at [490, 162] on input "10X15 CM / [PERSON_NAME] / [PERSON_NAME] - 1" at bounding box center [433, 162] width 113 height 12
click at [327, 169] on div "Products must match: all conditions any condition The product The product's col…" at bounding box center [316, 153] width 350 height 66
select select "equal"
click at [486, 164] on input "10X15 CM / [PERSON_NAME] / [PERSON_NAME] - 1" at bounding box center [433, 162] width 113 height 12
type input "10X15 CM / [PERSON_NAME] / [PERSON_NAME] - 1.2 cm"
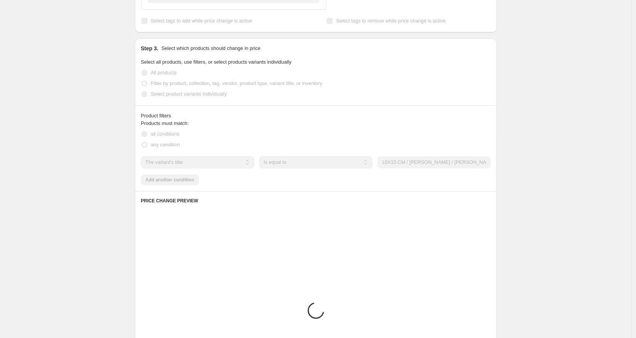
click at [616, 149] on div "Create new price [MEDICAL_DATA]. This page is ready Create new price [MEDICAL_D…" at bounding box center [316, 125] width 632 height 811
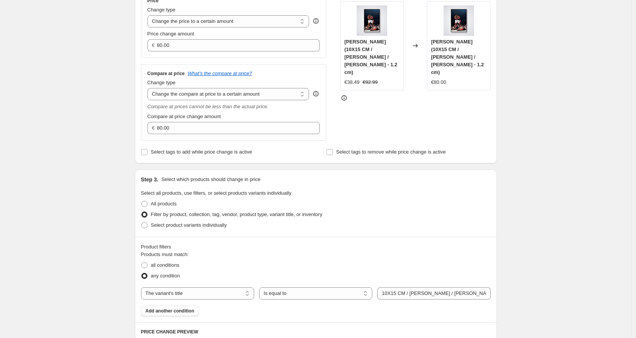
scroll to position [135, 0]
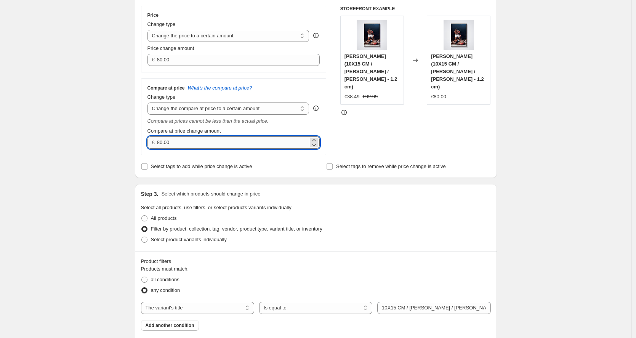
click at [222, 147] on input "80.00" at bounding box center [232, 142] width 151 height 12
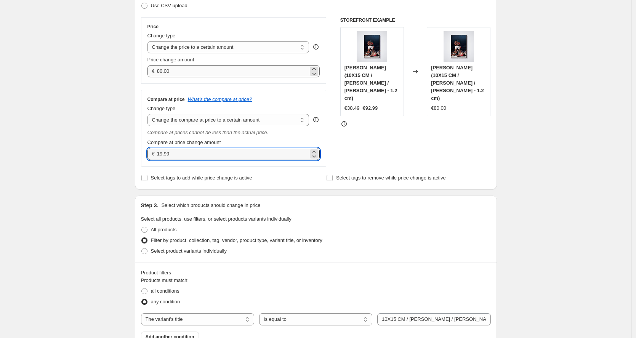
type input "19.99"
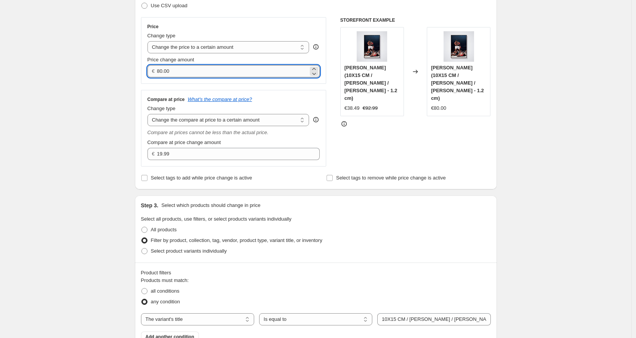
click at [210, 68] on input "80.00" at bounding box center [232, 71] width 151 height 12
type input "9.99"
click at [82, 135] on div "Create new price [MEDICAL_DATA]. This page is ready Create new price [MEDICAL_D…" at bounding box center [316, 288] width 632 height 823
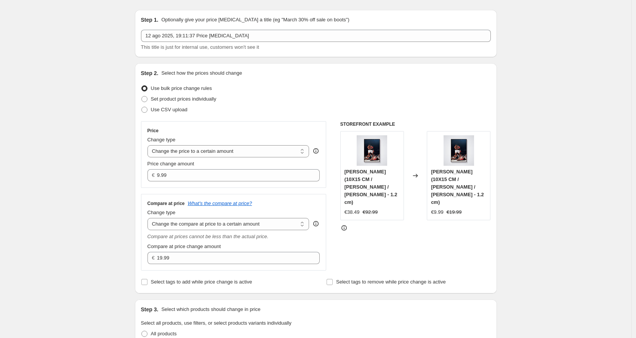
scroll to position [4, 0]
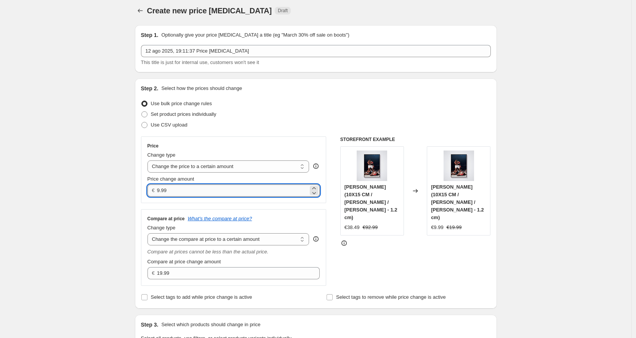
click at [207, 191] on input "9.99" at bounding box center [232, 191] width 151 height 12
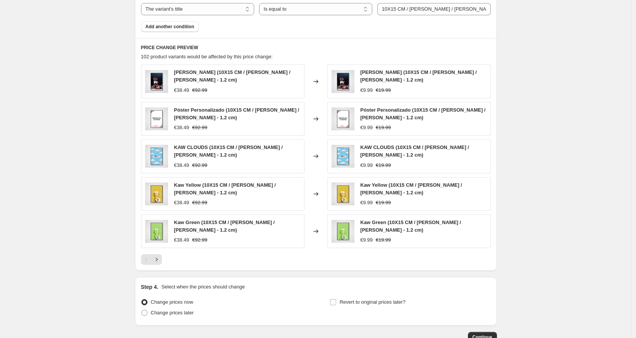
scroll to position [485, 0]
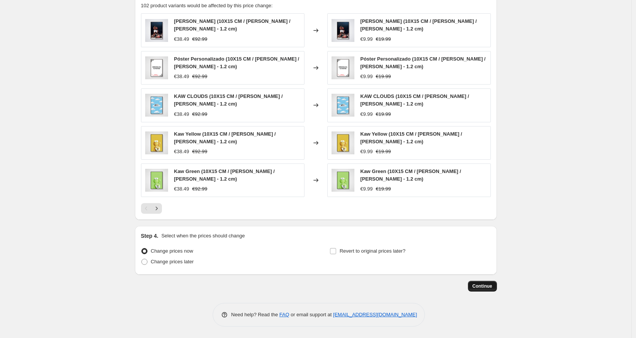
click at [490, 285] on span "Continue" at bounding box center [483, 286] width 20 height 6
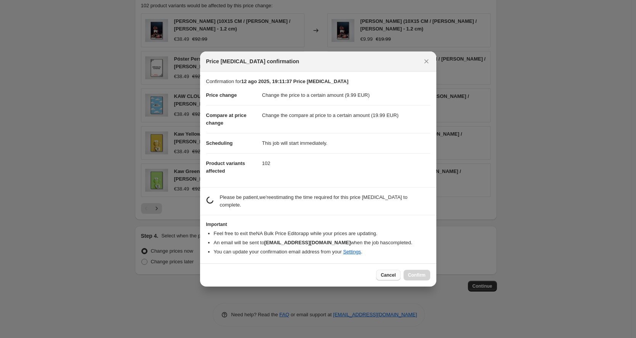
click at [393, 277] on span "Cancel" at bounding box center [388, 275] width 15 height 6
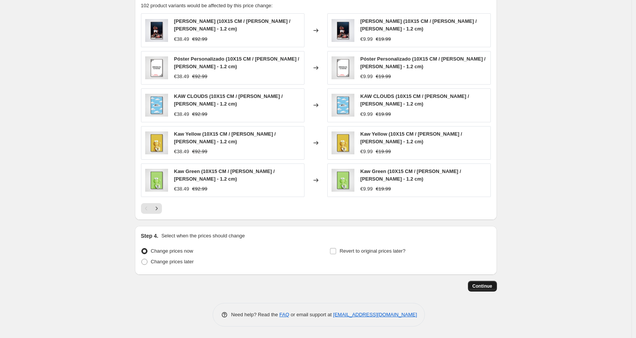
click at [482, 283] on button "Continue" at bounding box center [482, 286] width 29 height 11
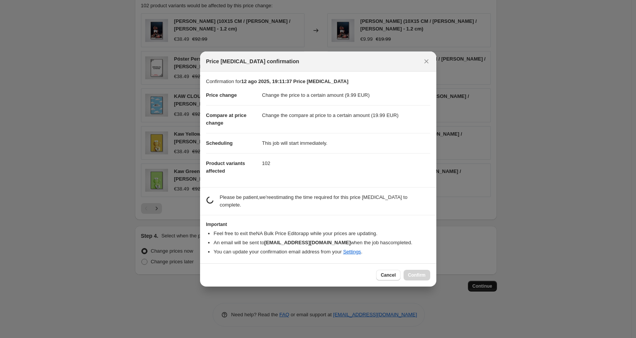
scroll to position [0, 0]
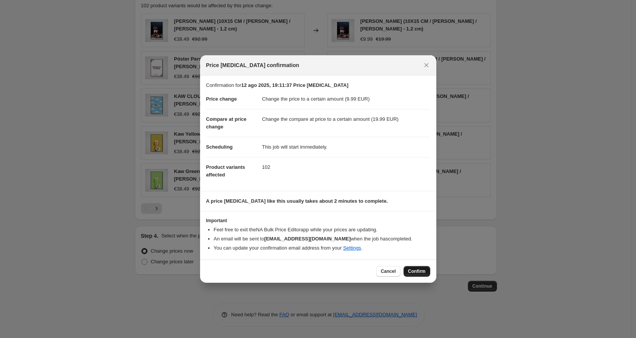
click at [409, 270] on span "Confirm" at bounding box center [417, 271] width 18 height 6
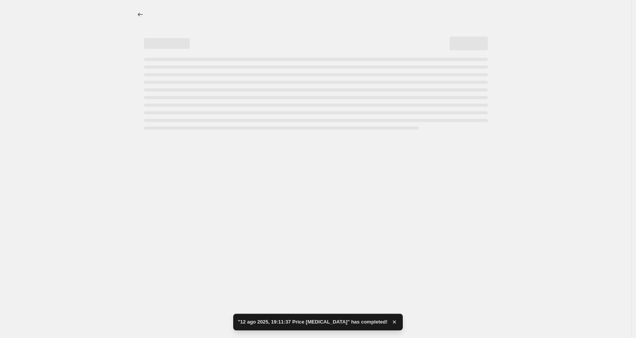
select select "to"
select select "title"
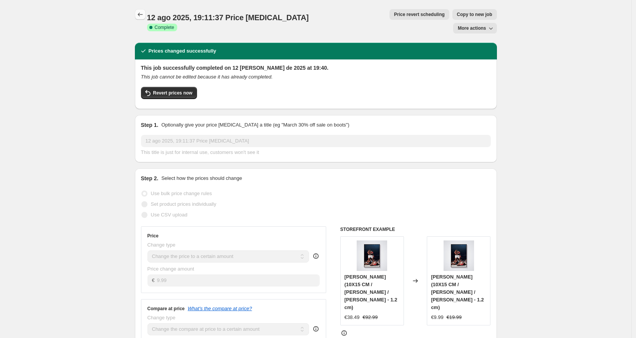
click at [144, 18] on icon "Price change jobs" at bounding box center [140, 15] width 8 height 8
